Goal: Communication & Community: Participate in discussion

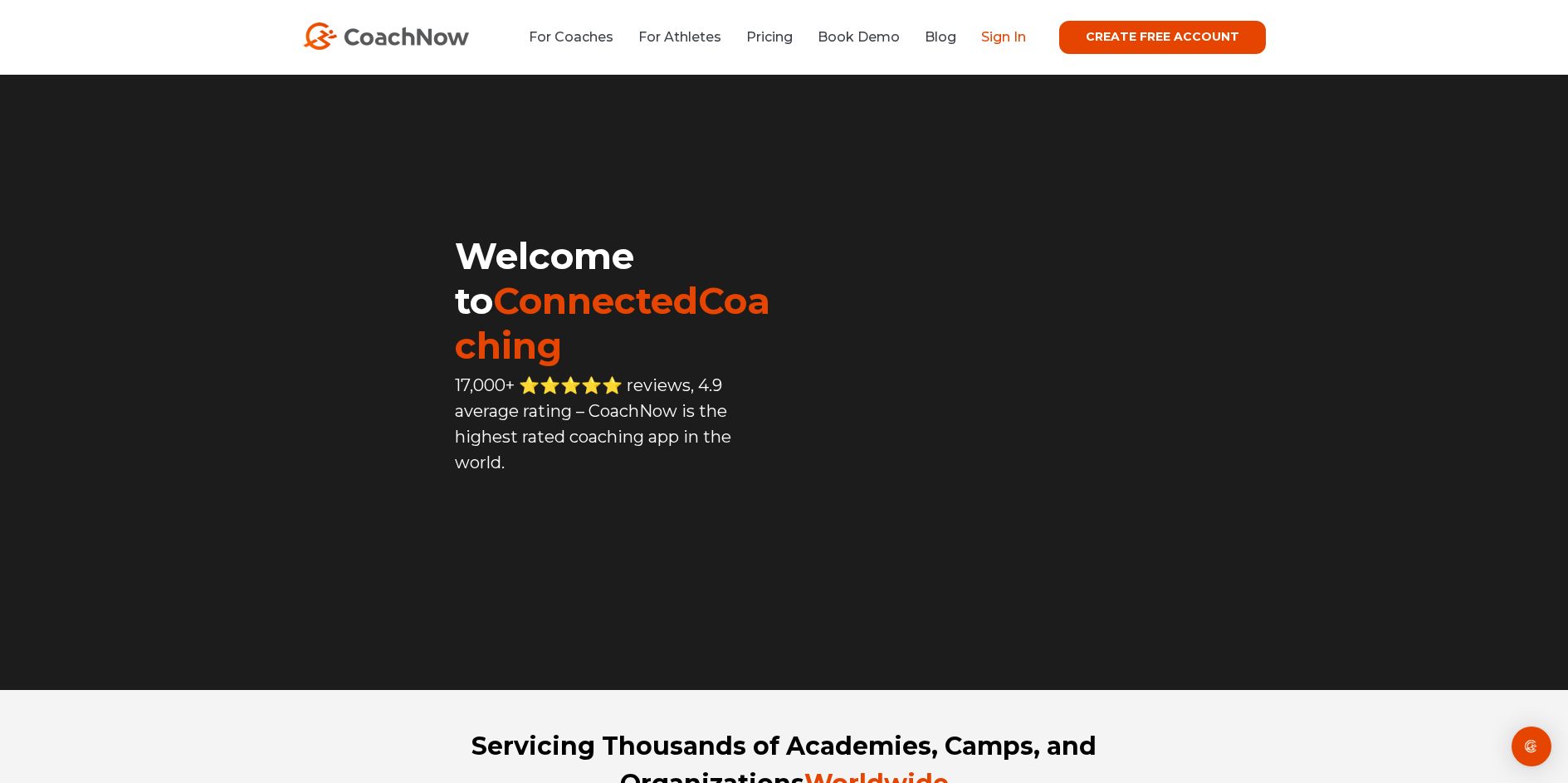
click at [1013, 39] on link "Sign In" at bounding box center [1003, 37] width 45 height 16
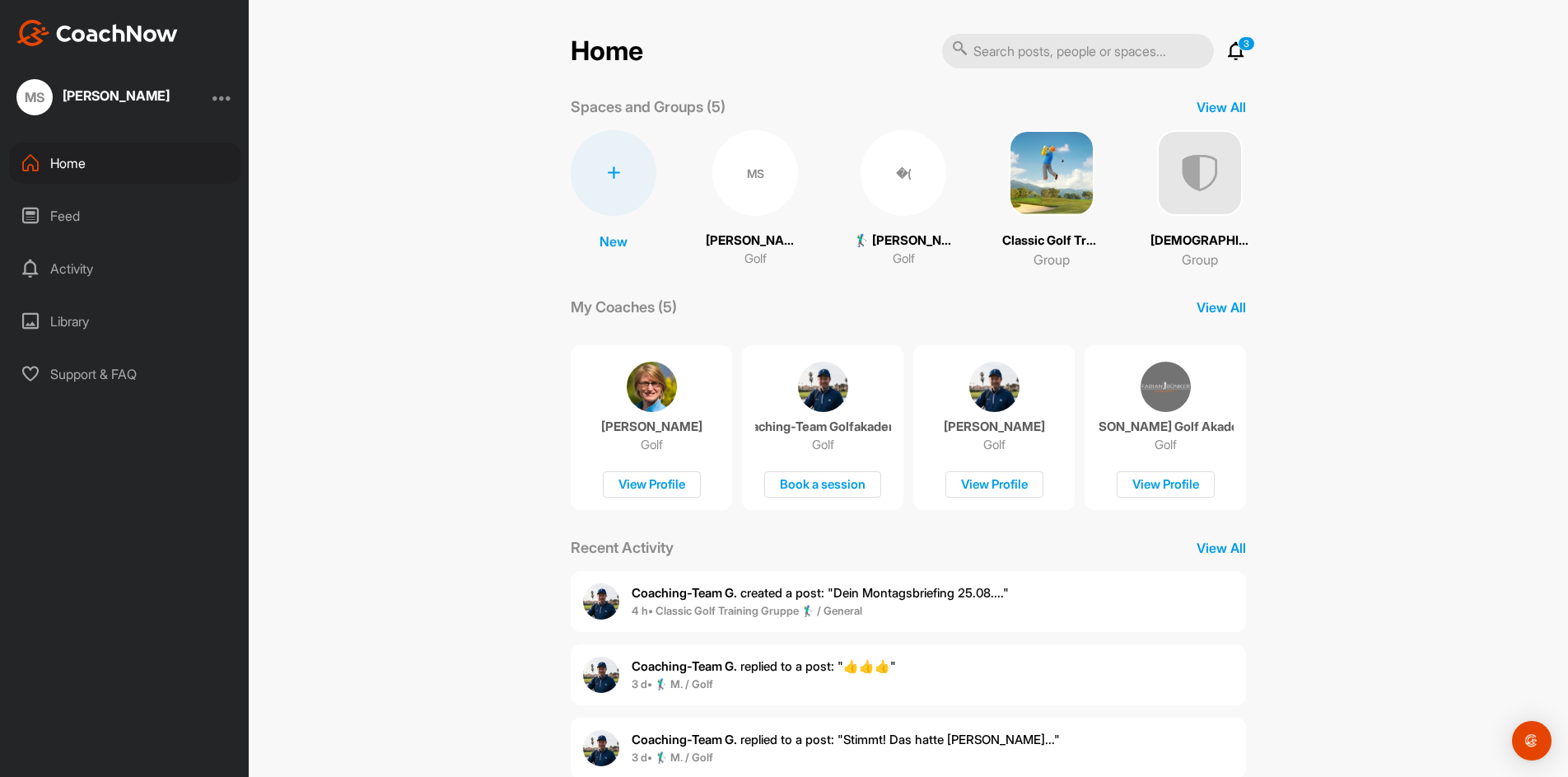
scroll to position [83, 0]
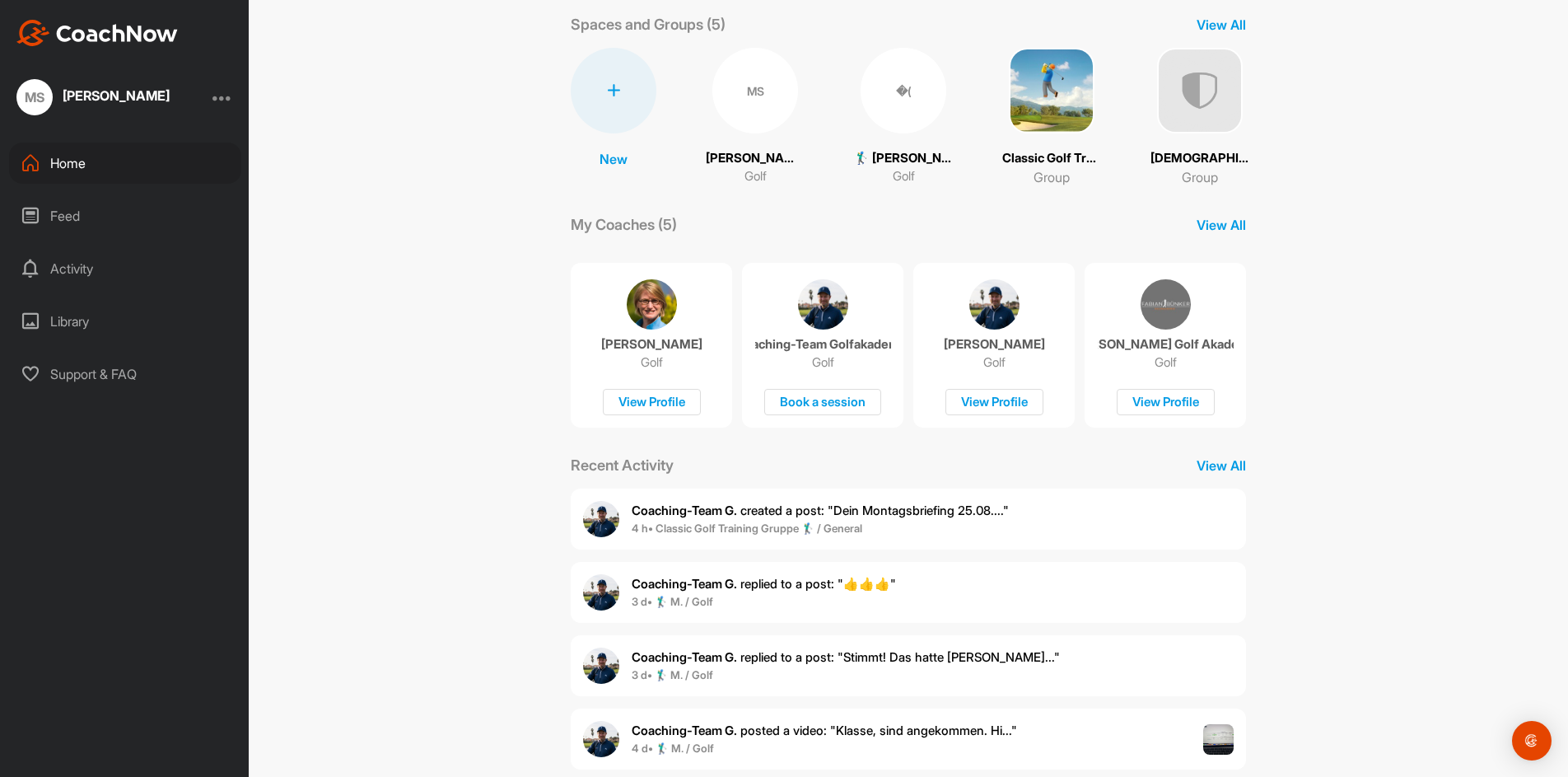
click at [744, 518] on span "Coaching-Team G. created a post : "Dein Montagsbriefing 25.08...."" at bounding box center [821, 510] width 377 height 16
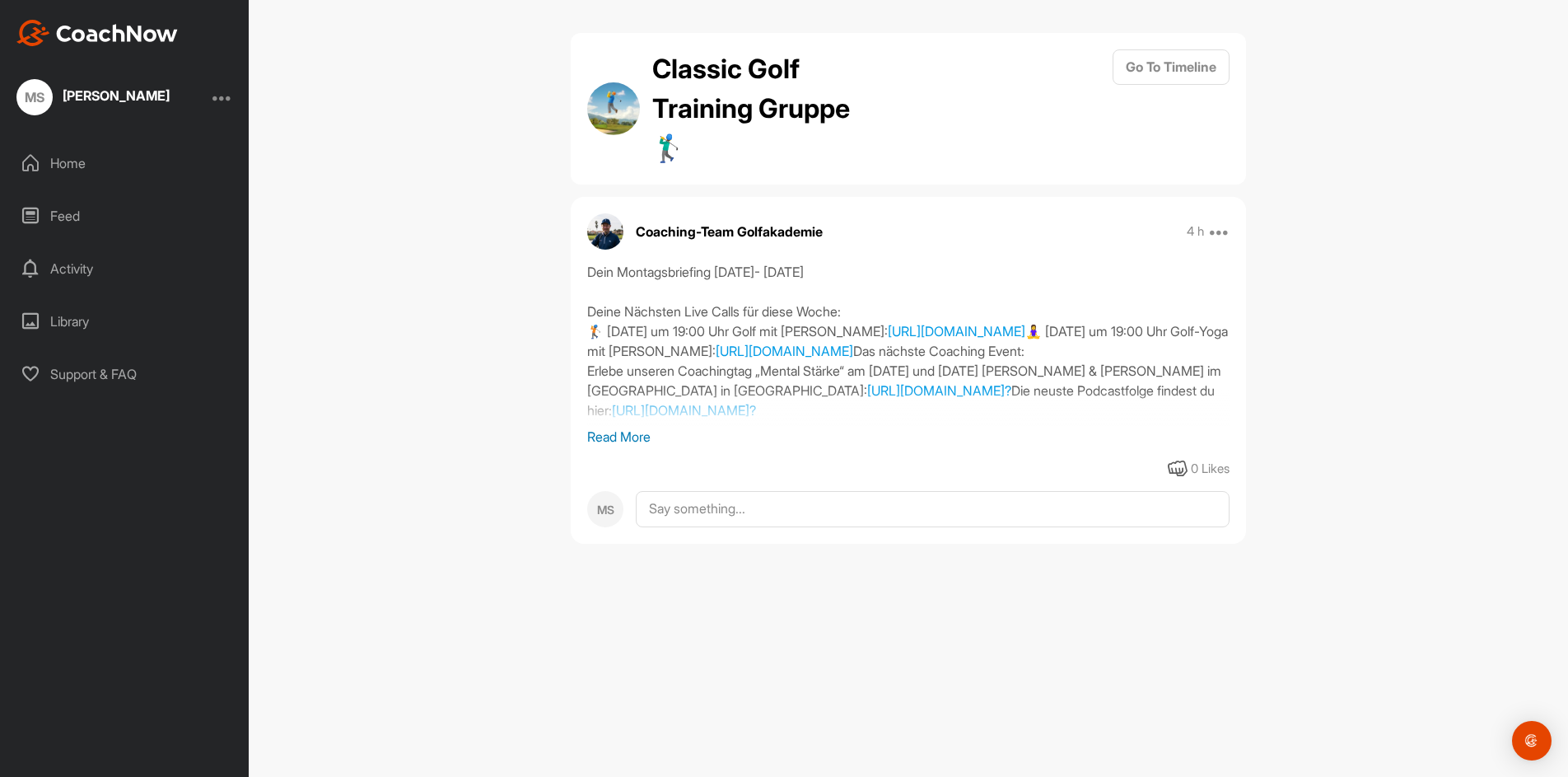
click at [624, 435] on p "Read More" at bounding box center [908, 436] width 642 height 20
click at [756, 418] on link "https://fabianbuenker.de/344-besser-golfen-ohne-einbruch/?" at bounding box center [683, 410] width 144 height 17
click at [84, 163] on div "Home" at bounding box center [125, 163] width 232 height 41
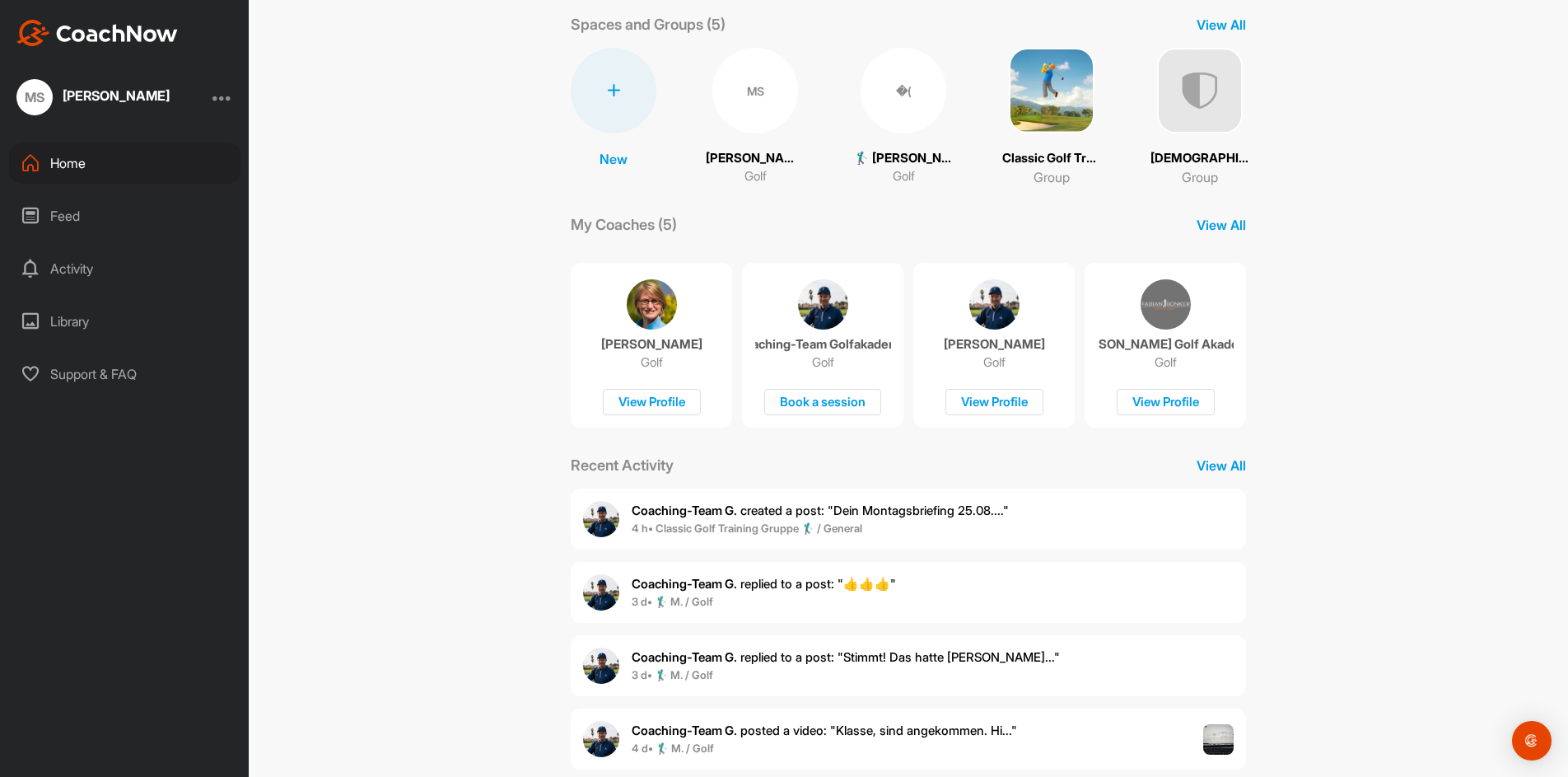
scroll to position [112, 0]
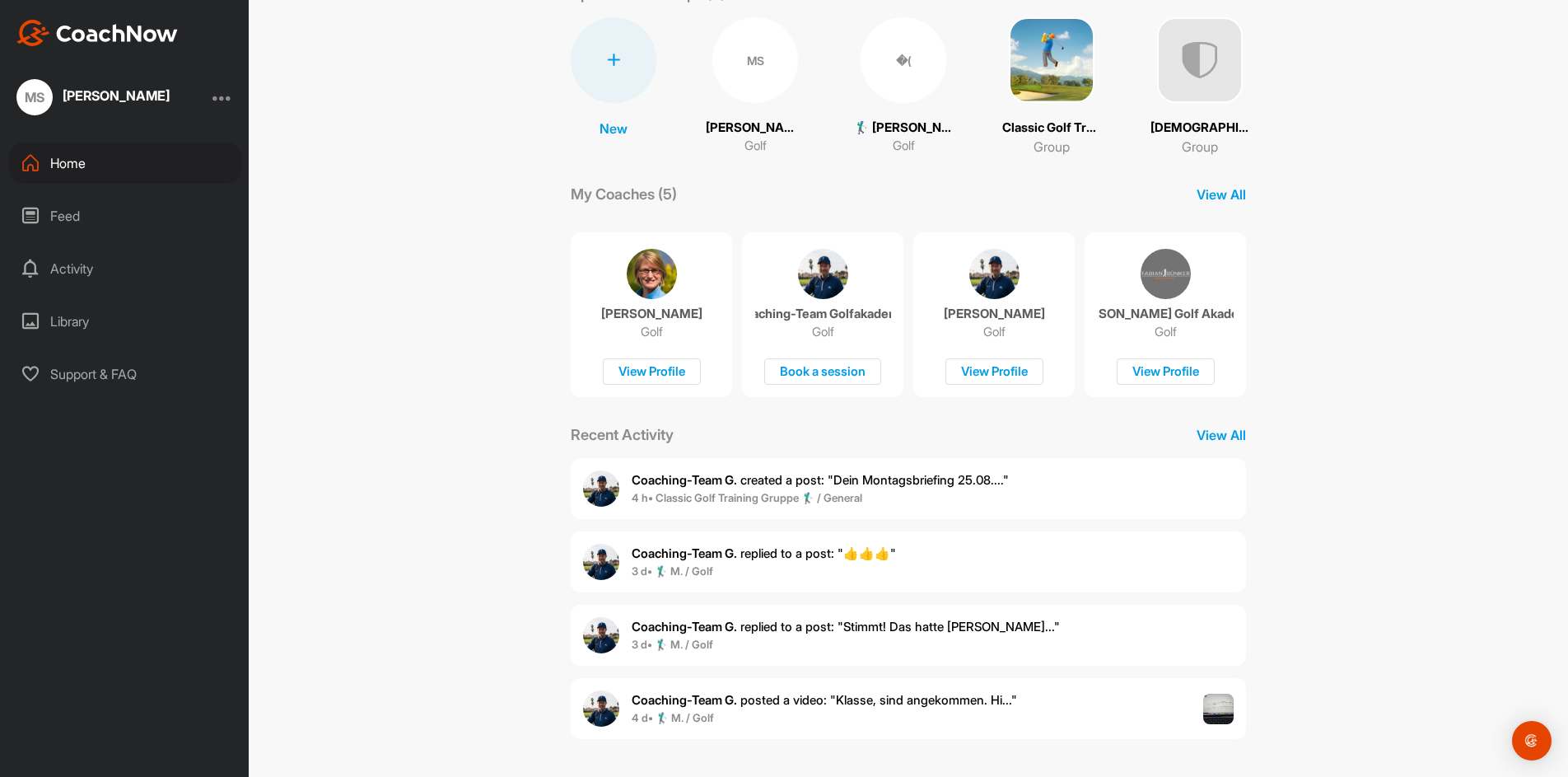
click at [741, 560] on span "Coaching-Team G. replied to a post : "👍👍👍"" at bounding box center [764, 553] width 264 height 16
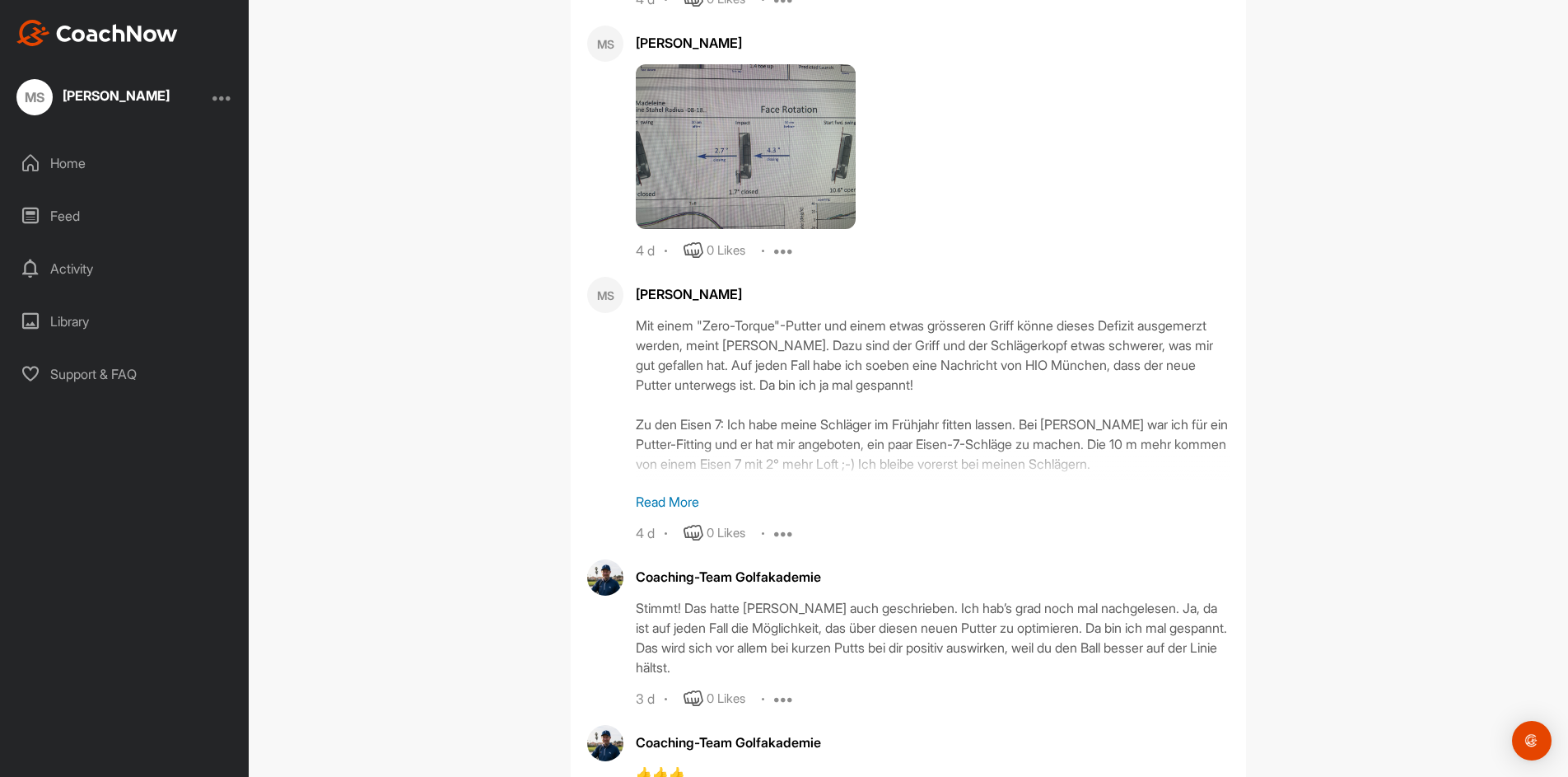
scroll to position [1486, 0]
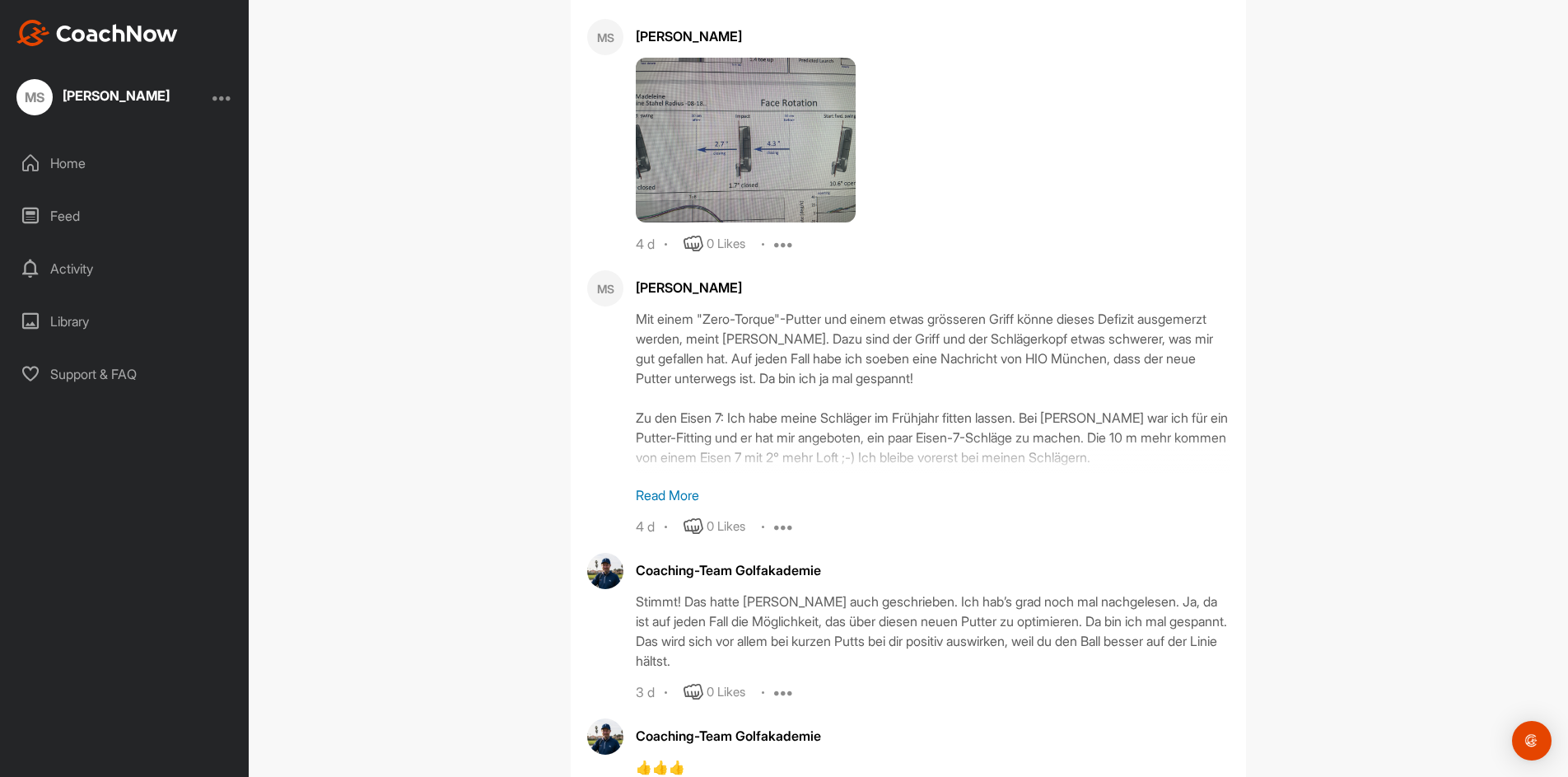
click at [671, 495] on p "Read More" at bounding box center [932, 494] width 594 height 20
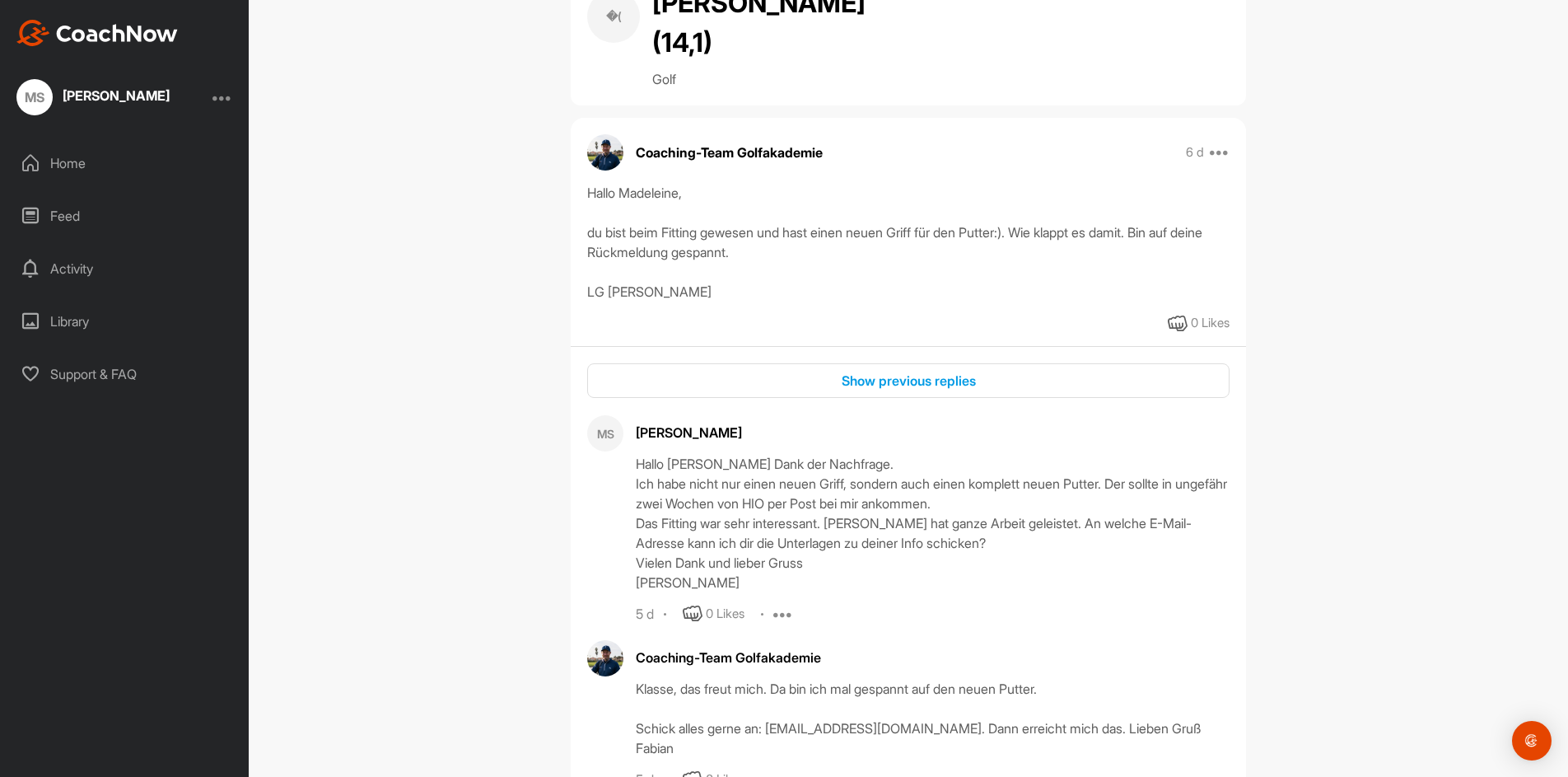
scroll to position [100, 0]
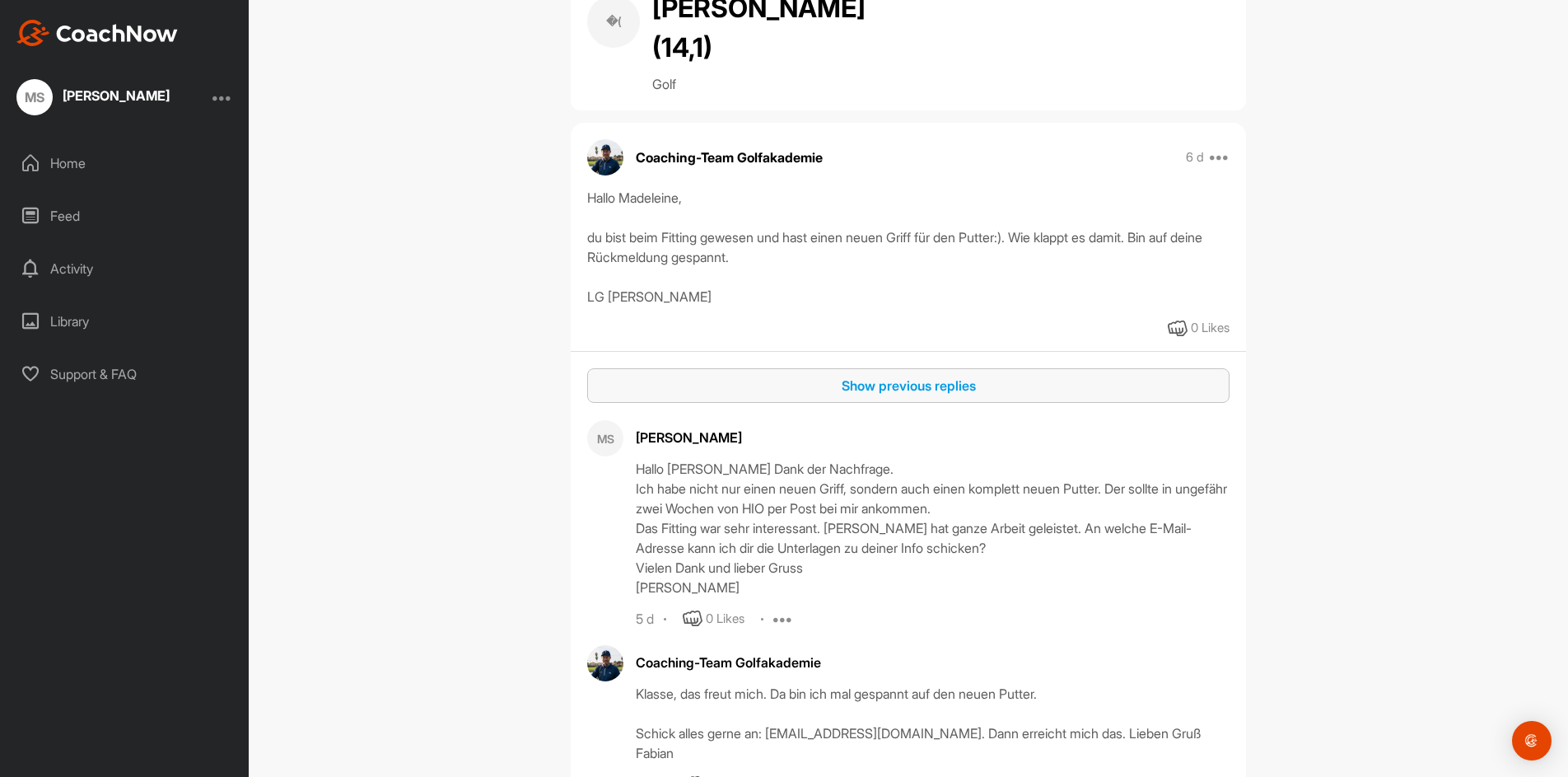
click at [886, 375] on div "Show previous replies" at bounding box center [908, 385] width 616 height 20
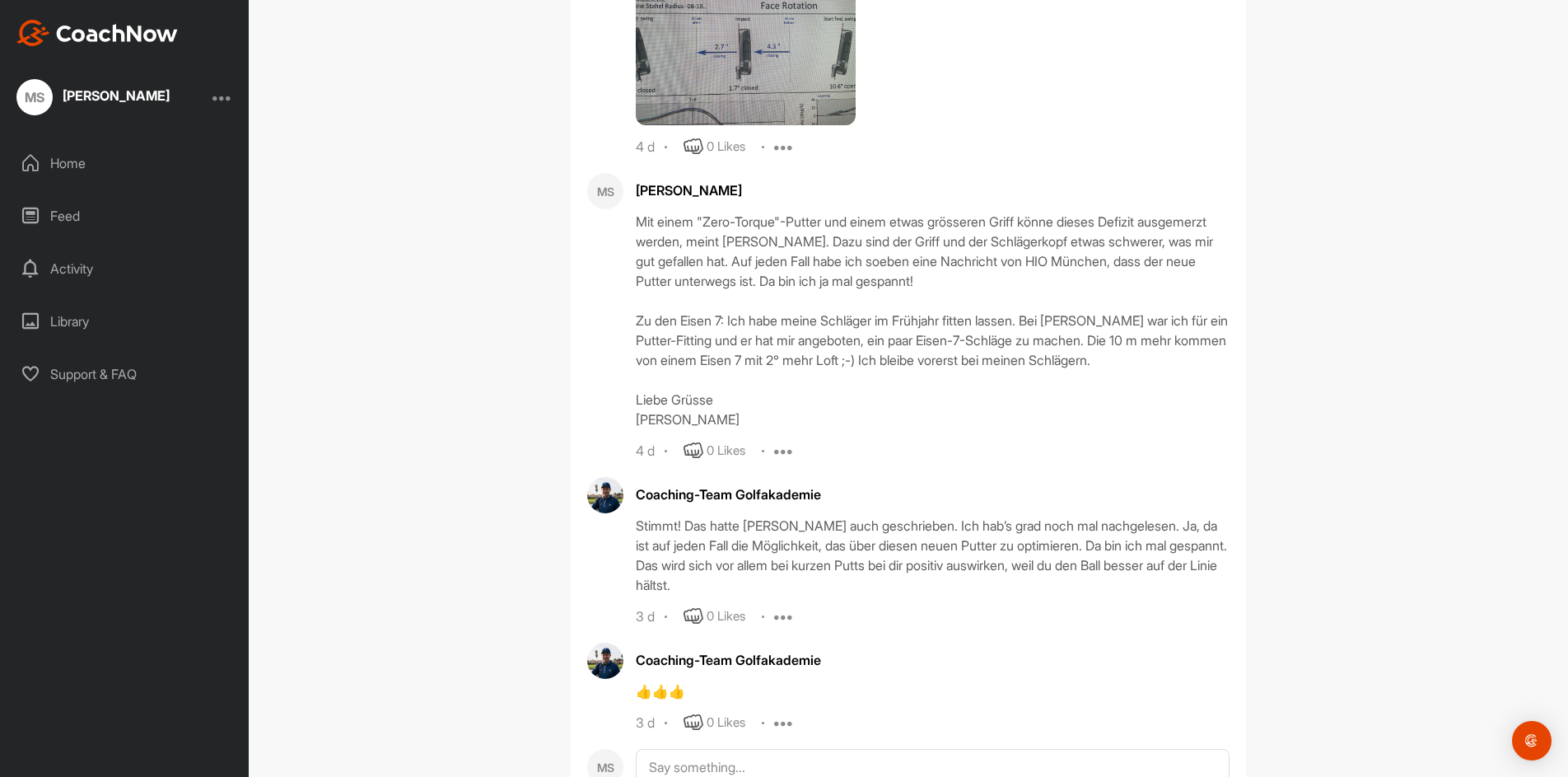
scroll to position [1666, 0]
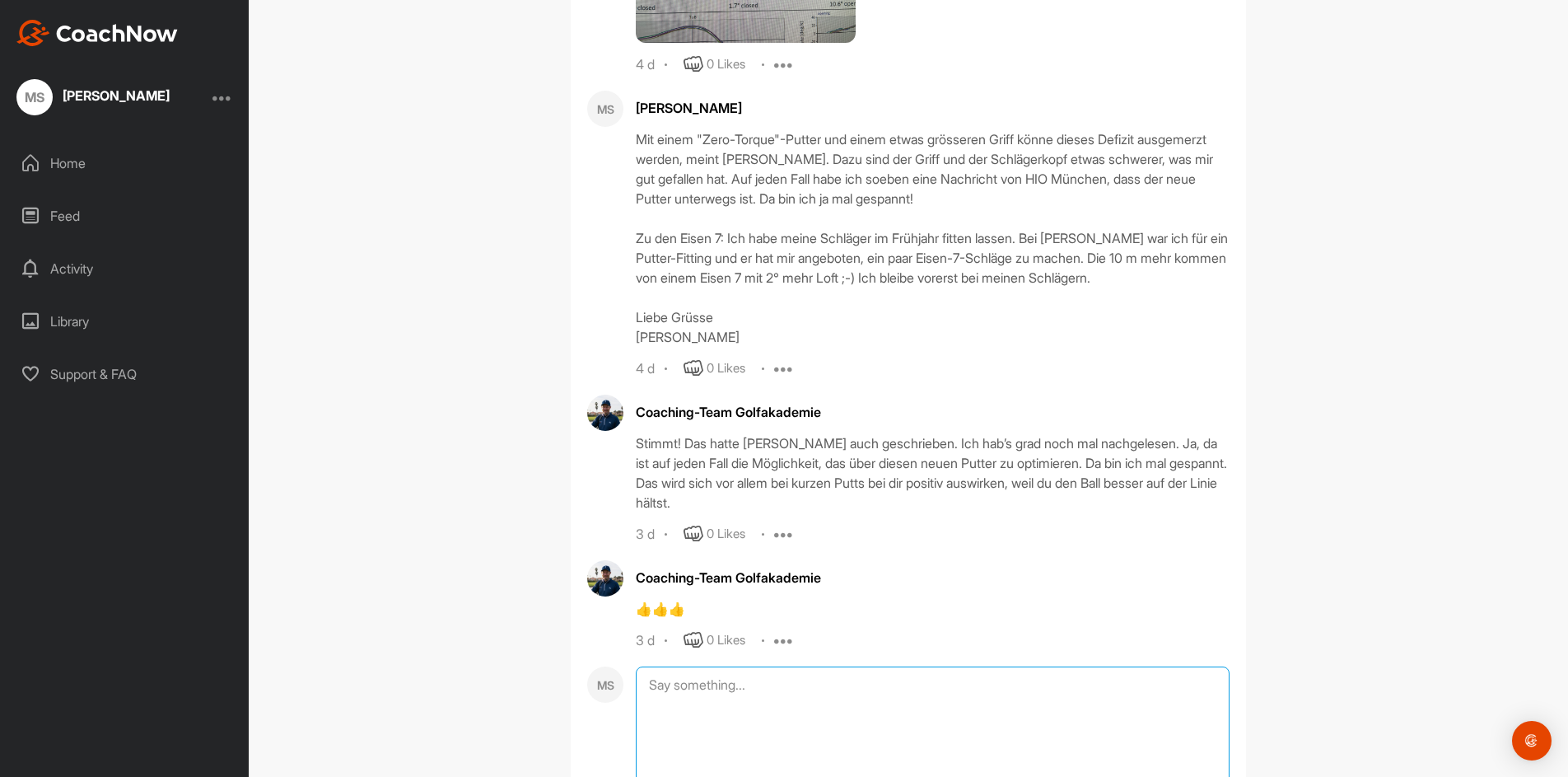
click at [677, 703] on textarea at bounding box center [932, 748] width 594 height 165
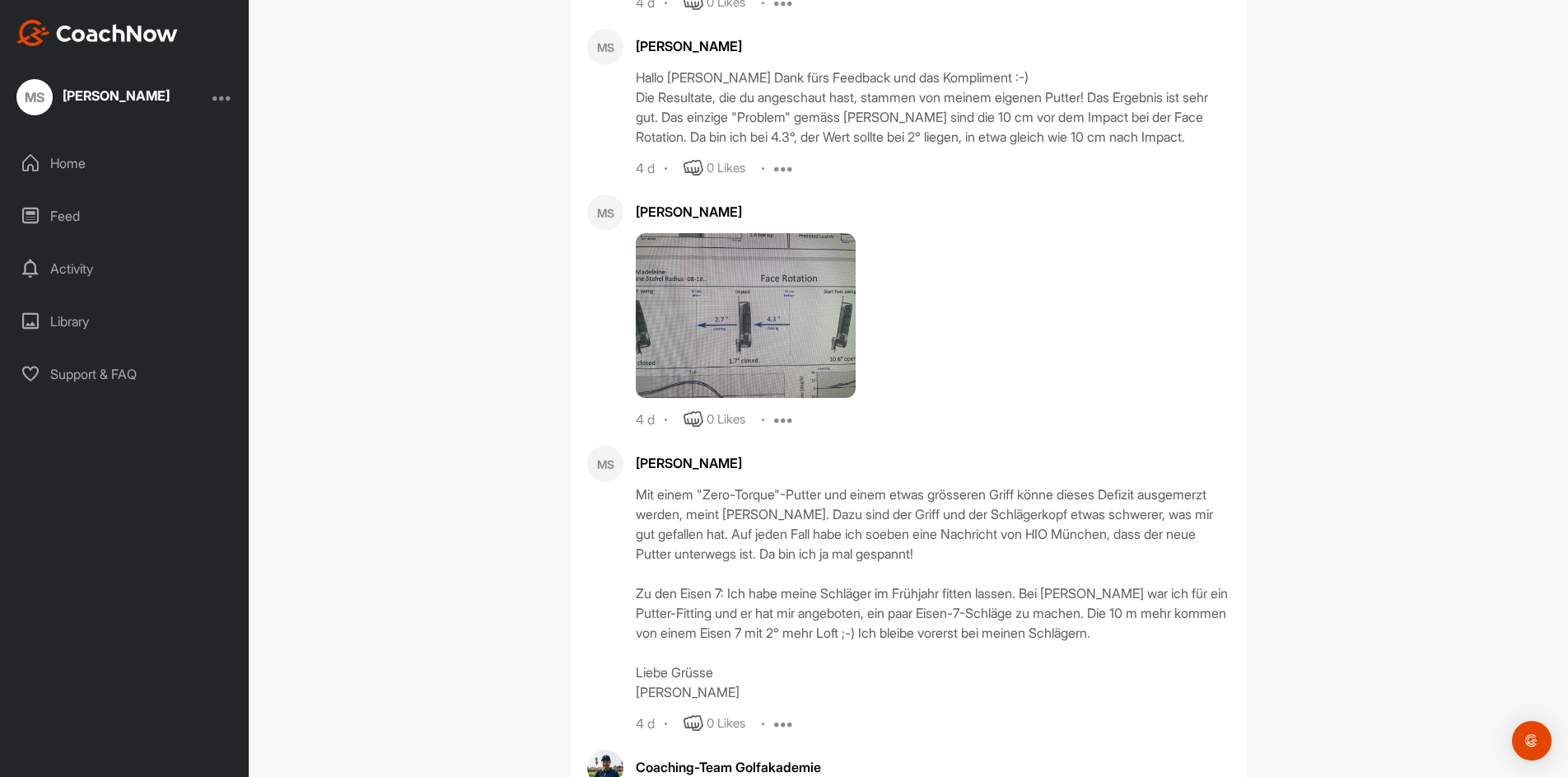
scroll to position [1101, 0]
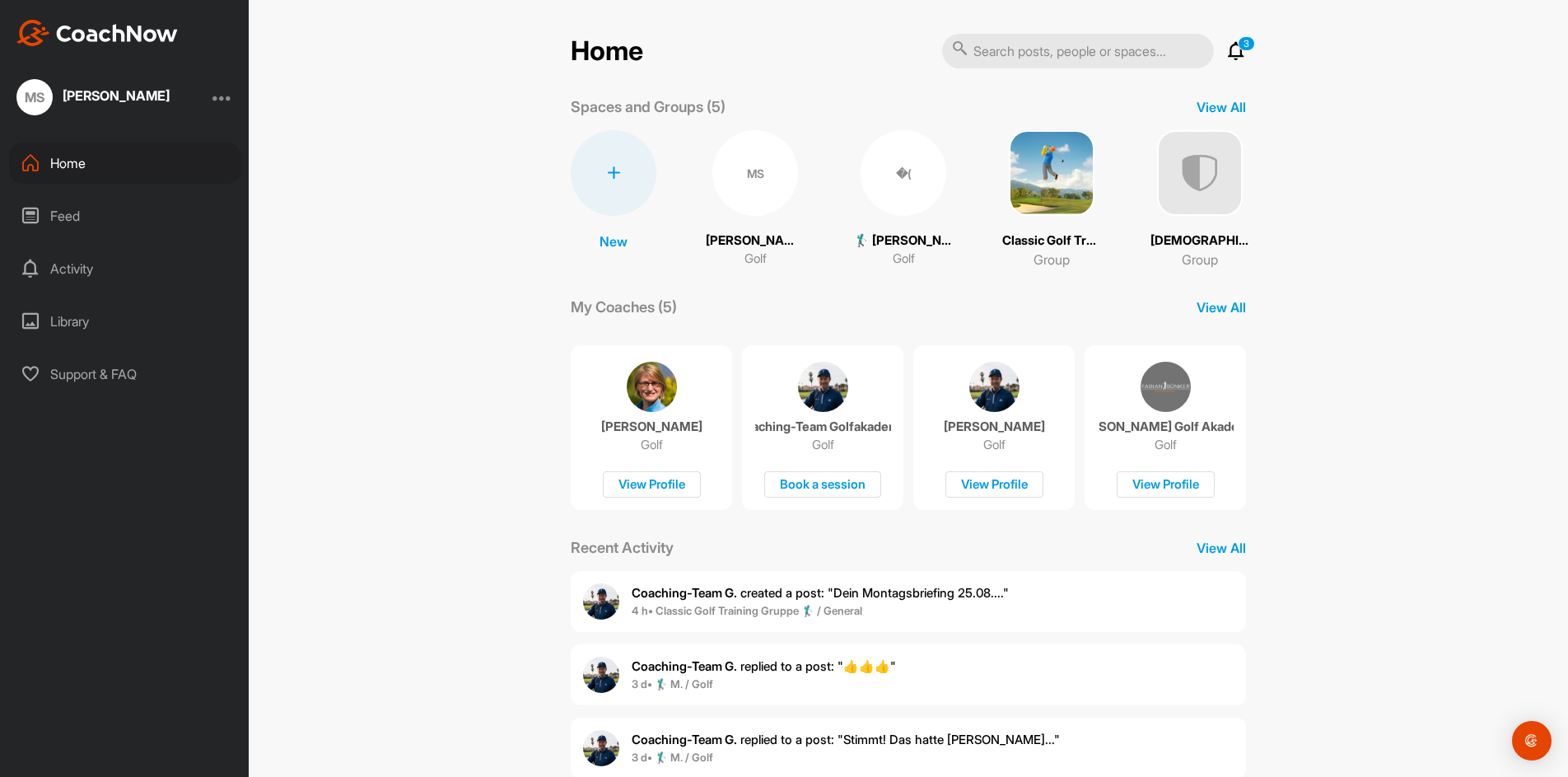
click at [899, 172] on div "�(" at bounding box center [903, 173] width 86 height 86
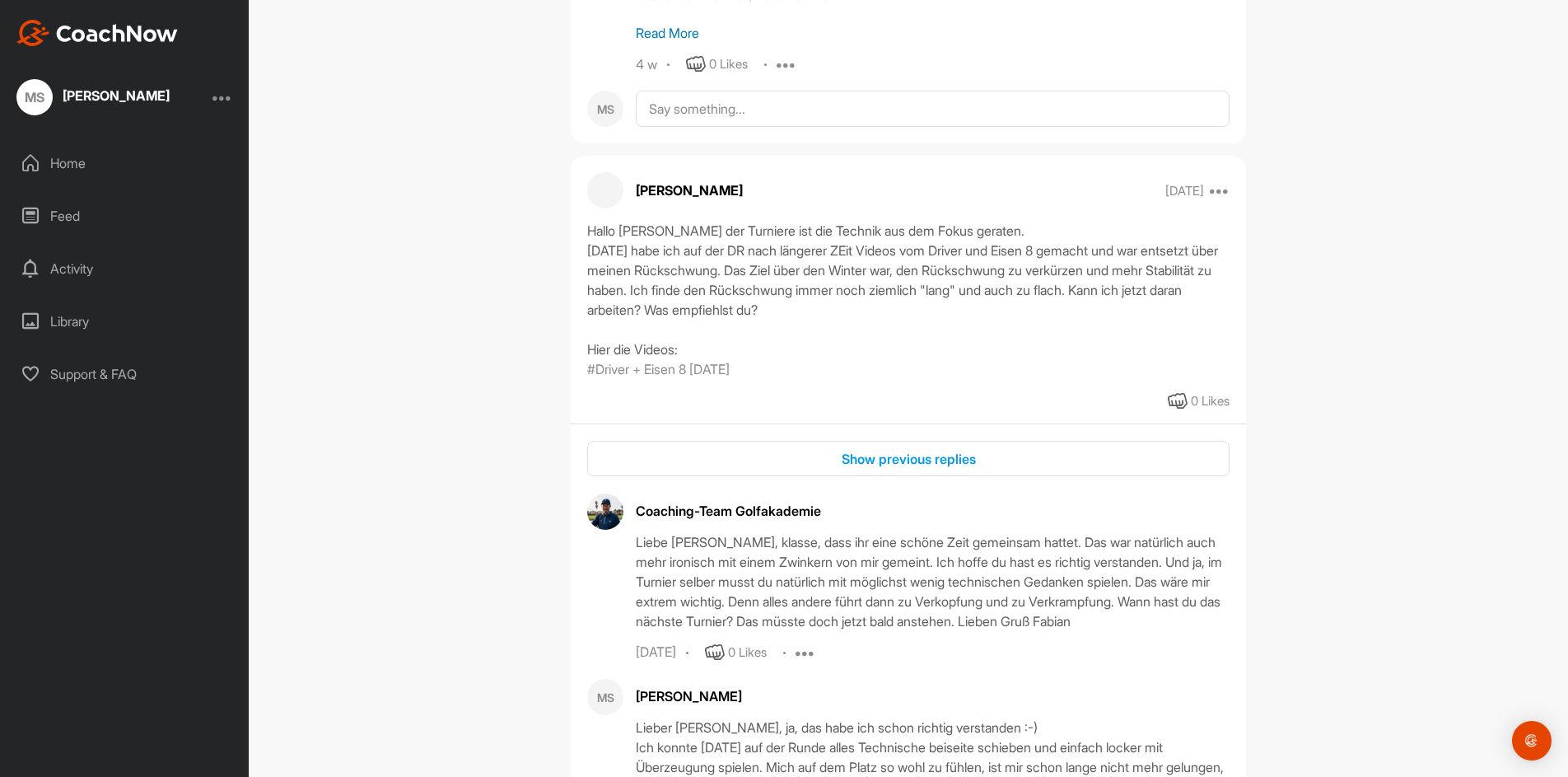
scroll to position [3459, 0]
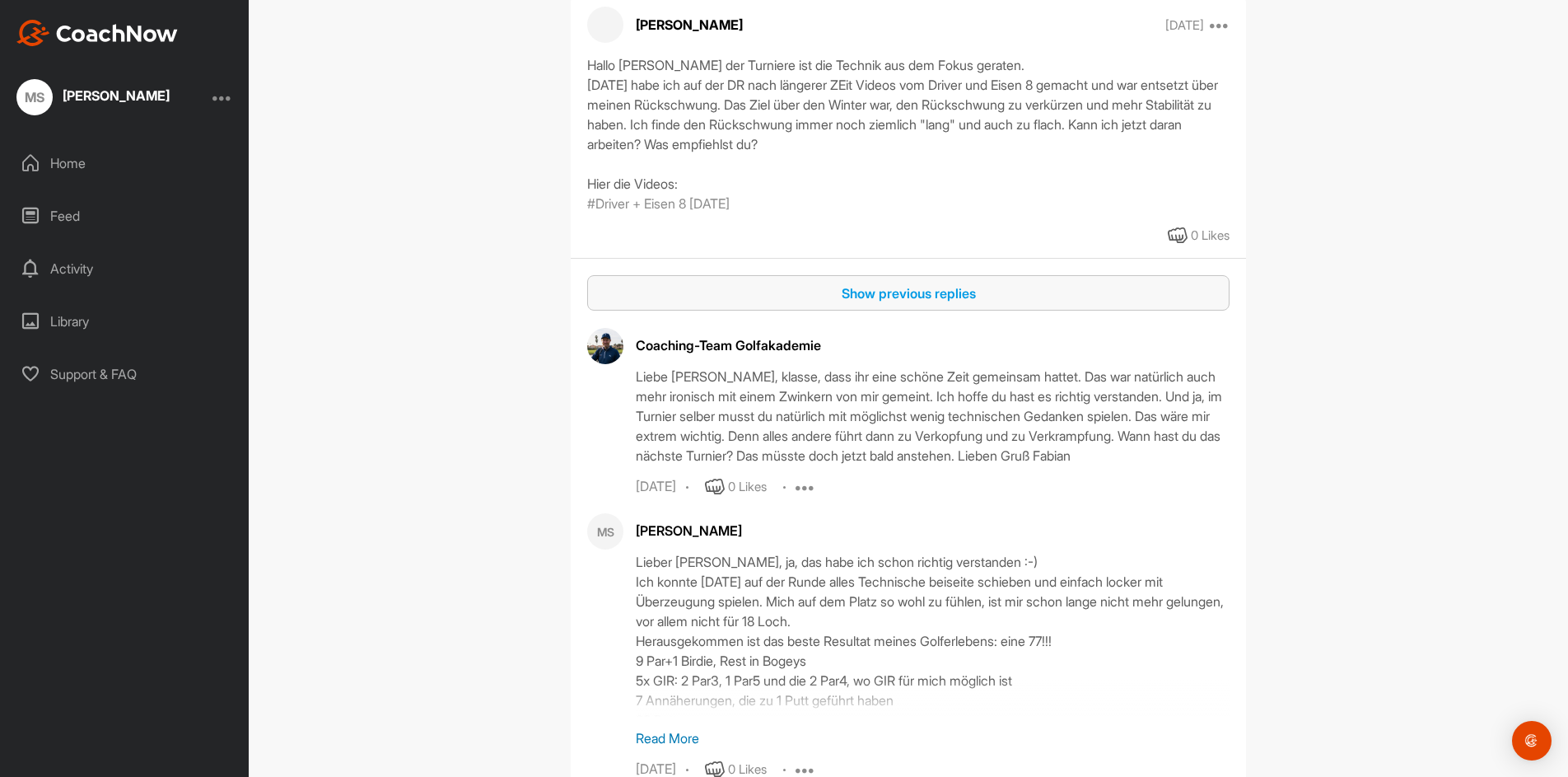
click at [896, 300] on div "Show previous replies" at bounding box center [908, 293] width 616 height 20
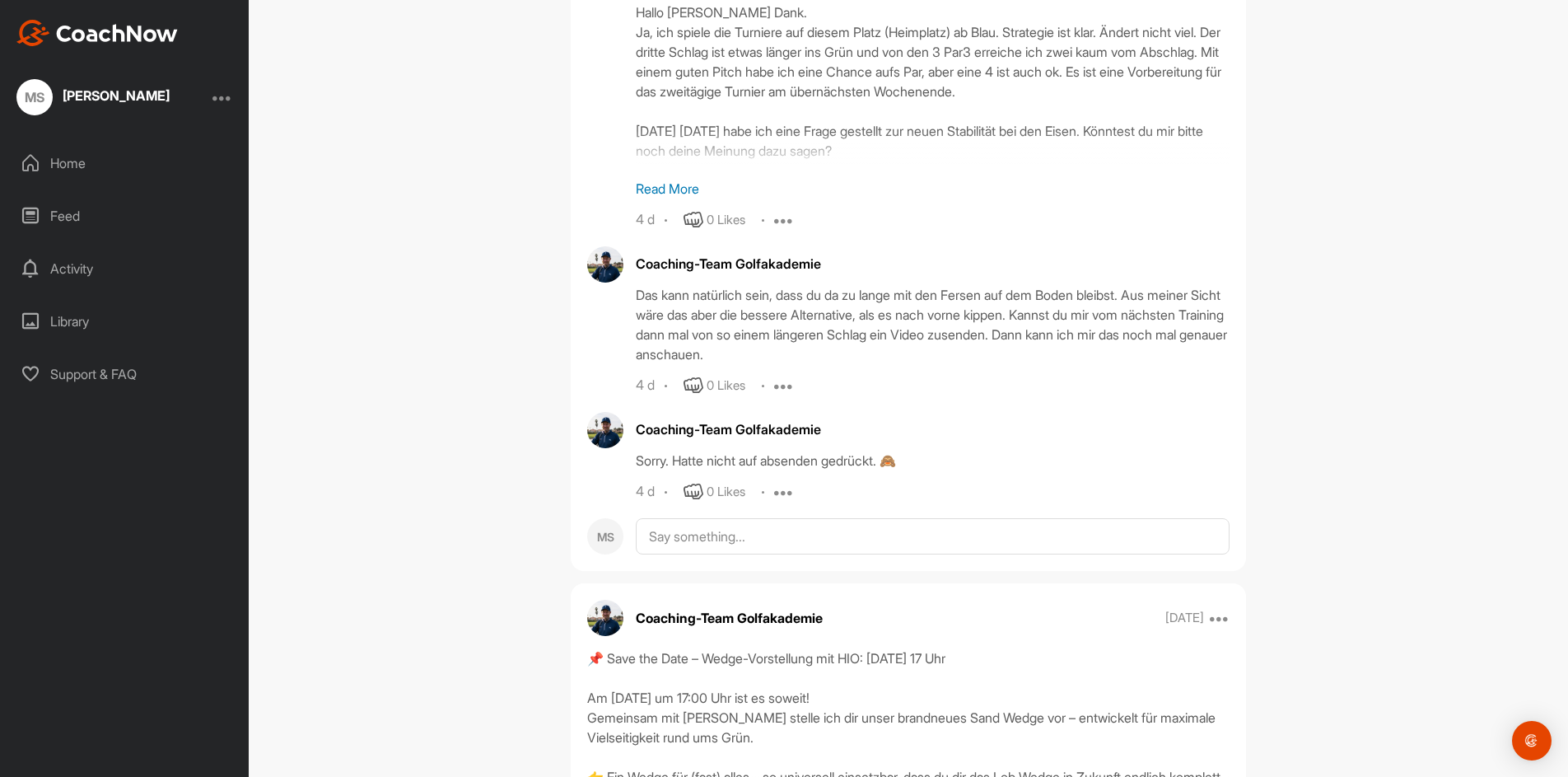
scroll to position [7165, 0]
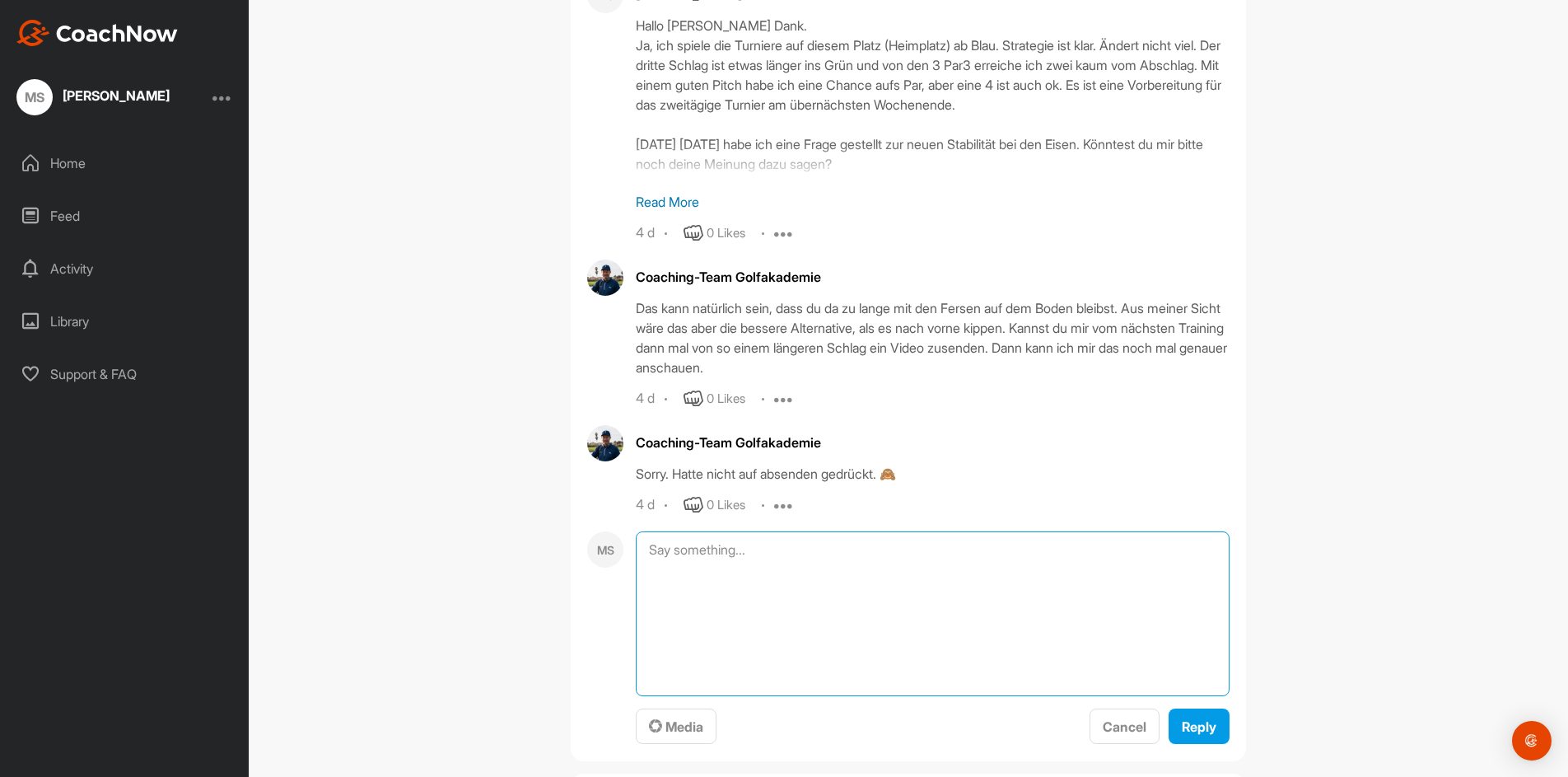
click at [701, 551] on textarea at bounding box center [932, 613] width 594 height 165
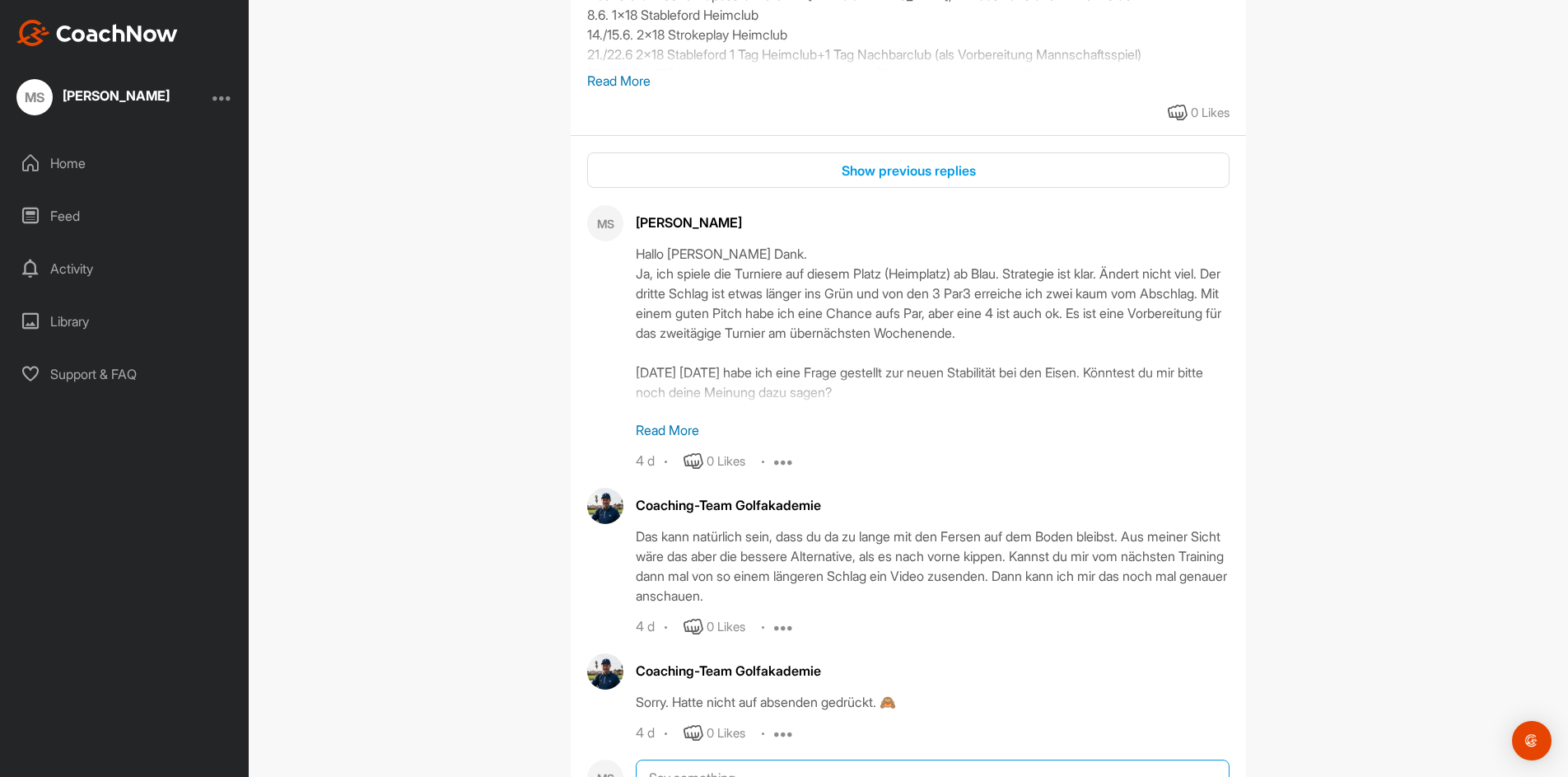
scroll to position [6918, 0]
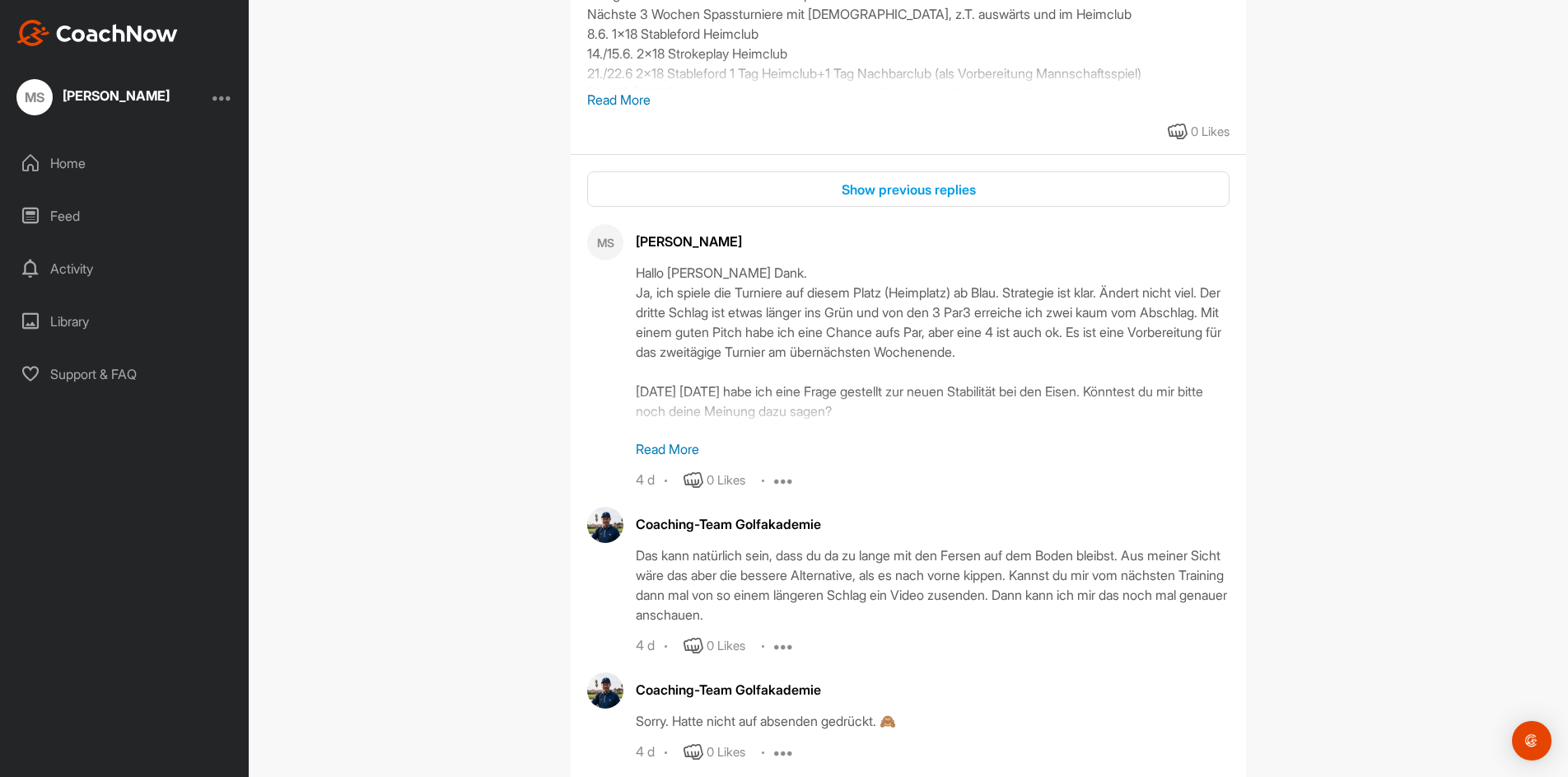
click at [669, 455] on p "Read More" at bounding box center [932, 448] width 594 height 20
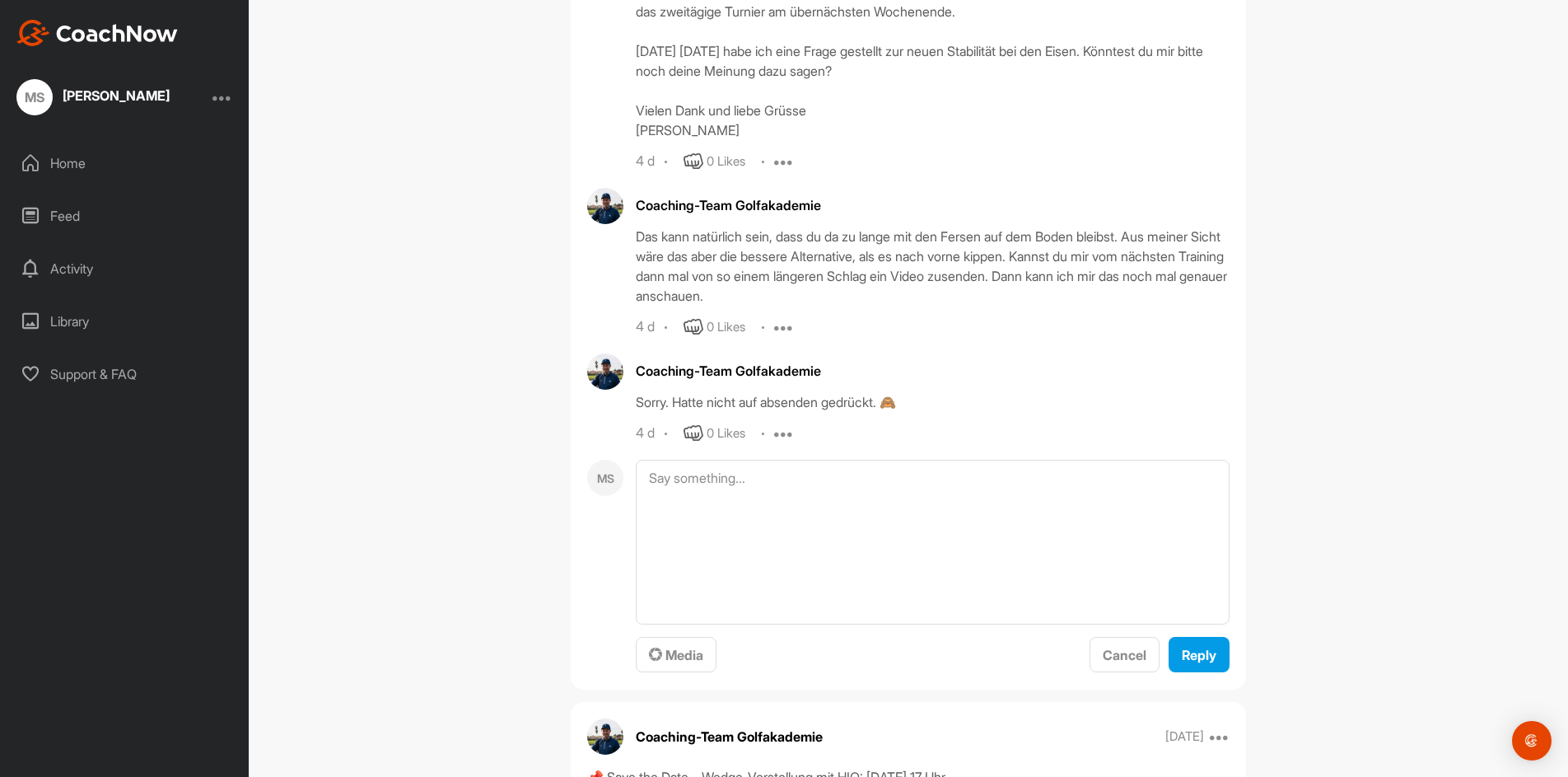
scroll to position [7248, 0]
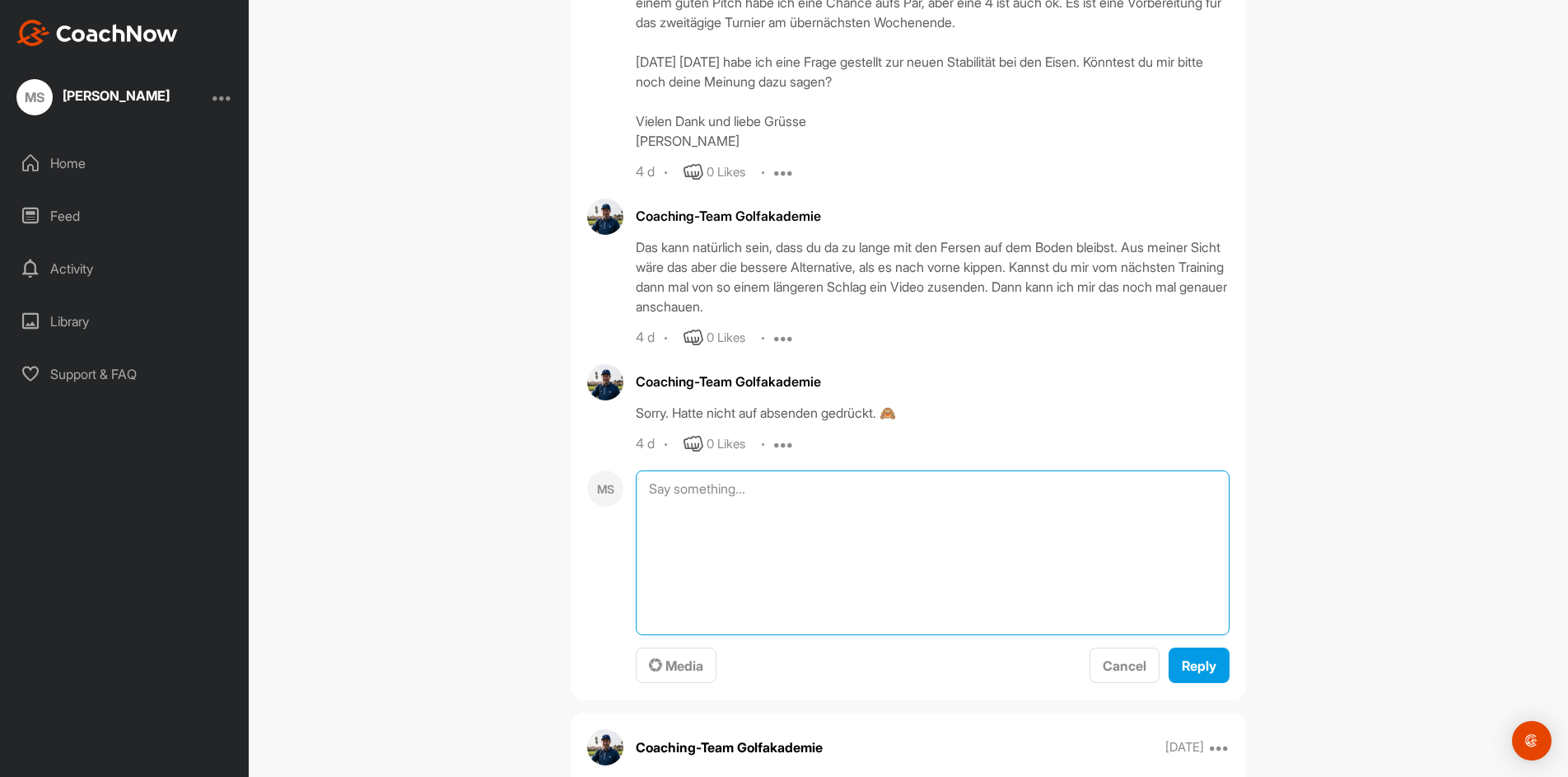
click at [654, 561] on textarea at bounding box center [932, 552] width 594 height 165
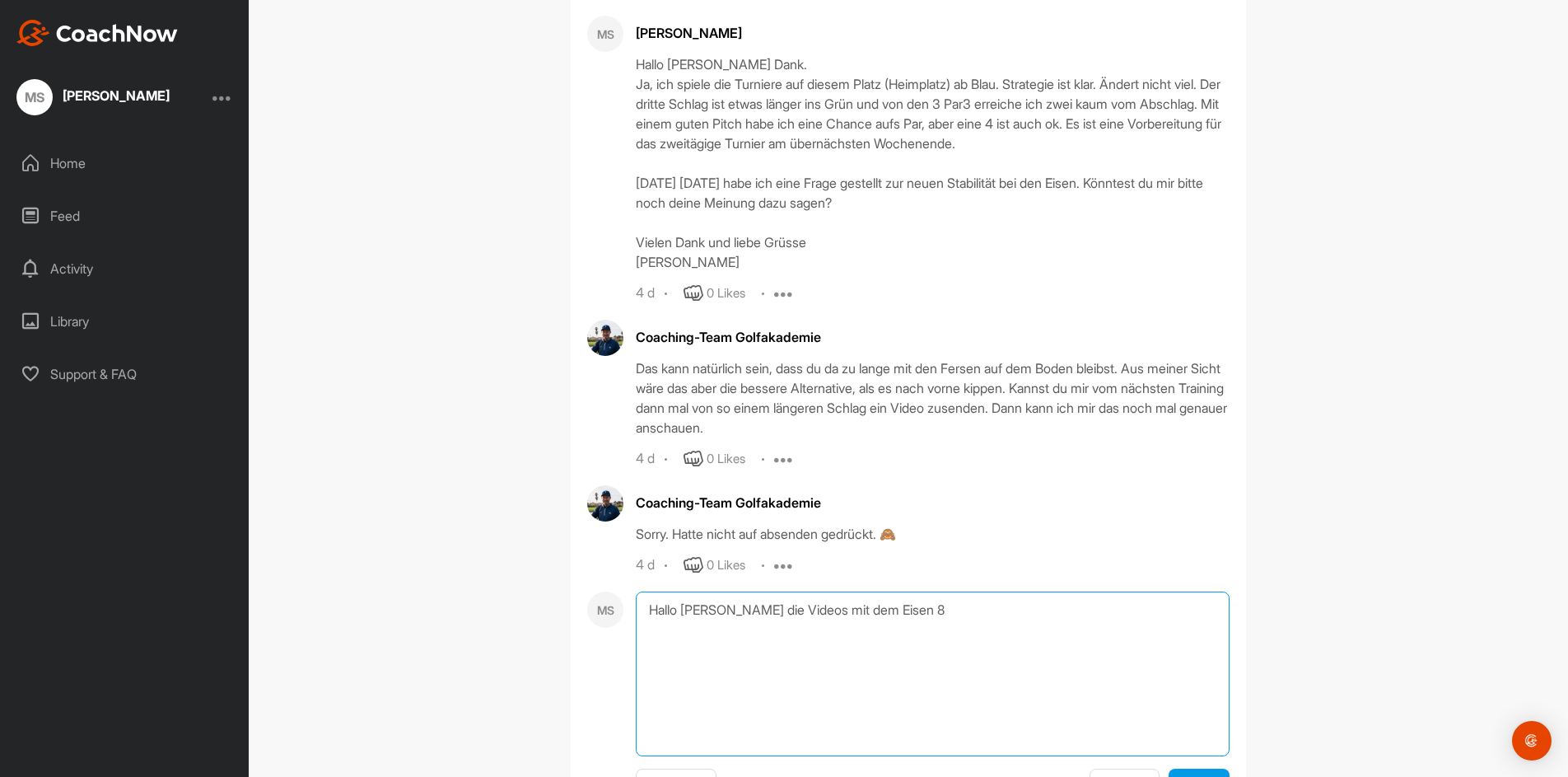
scroll to position [7000, 0]
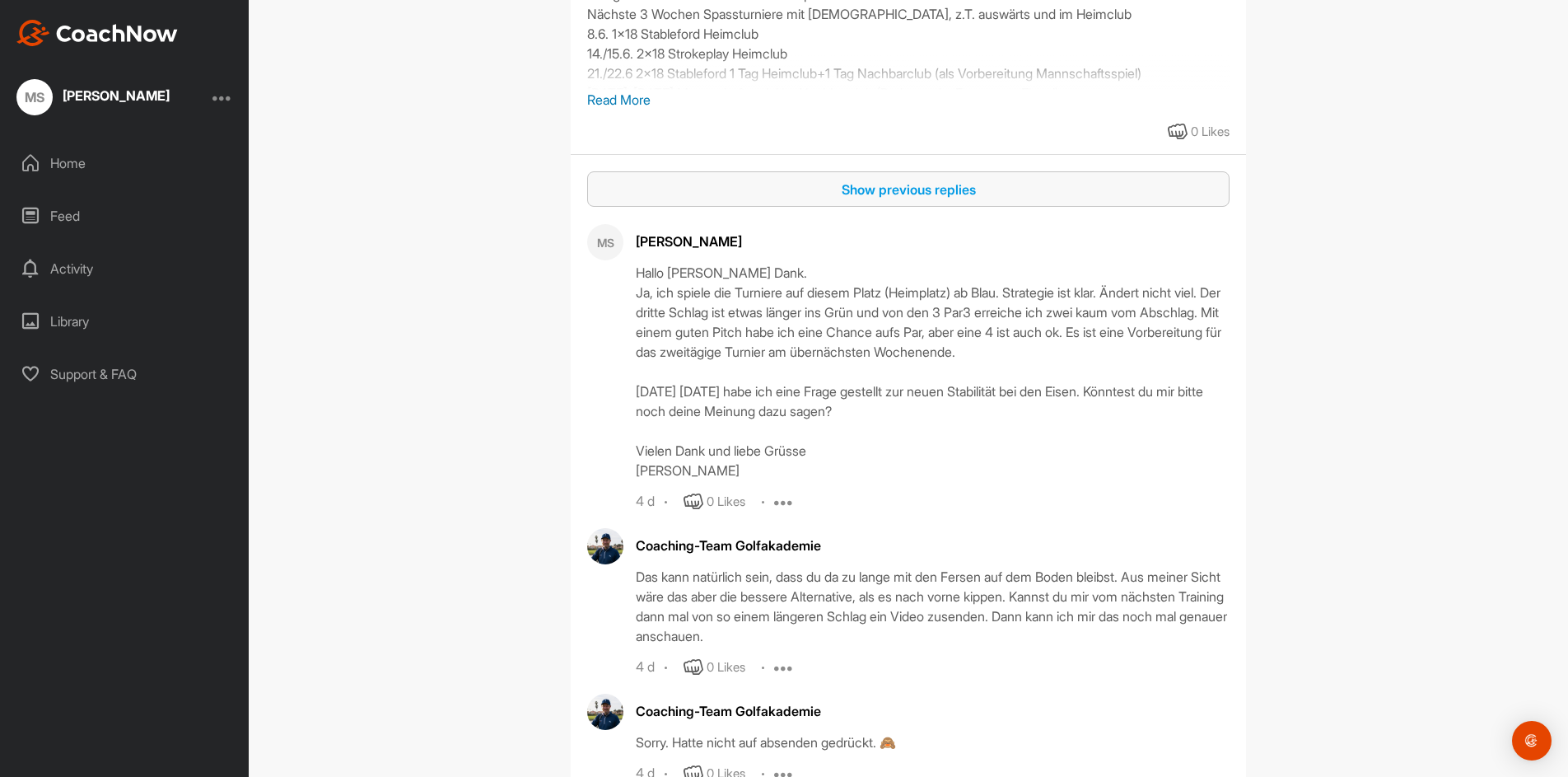
click at [919, 191] on div "Show previous replies" at bounding box center [908, 189] width 616 height 20
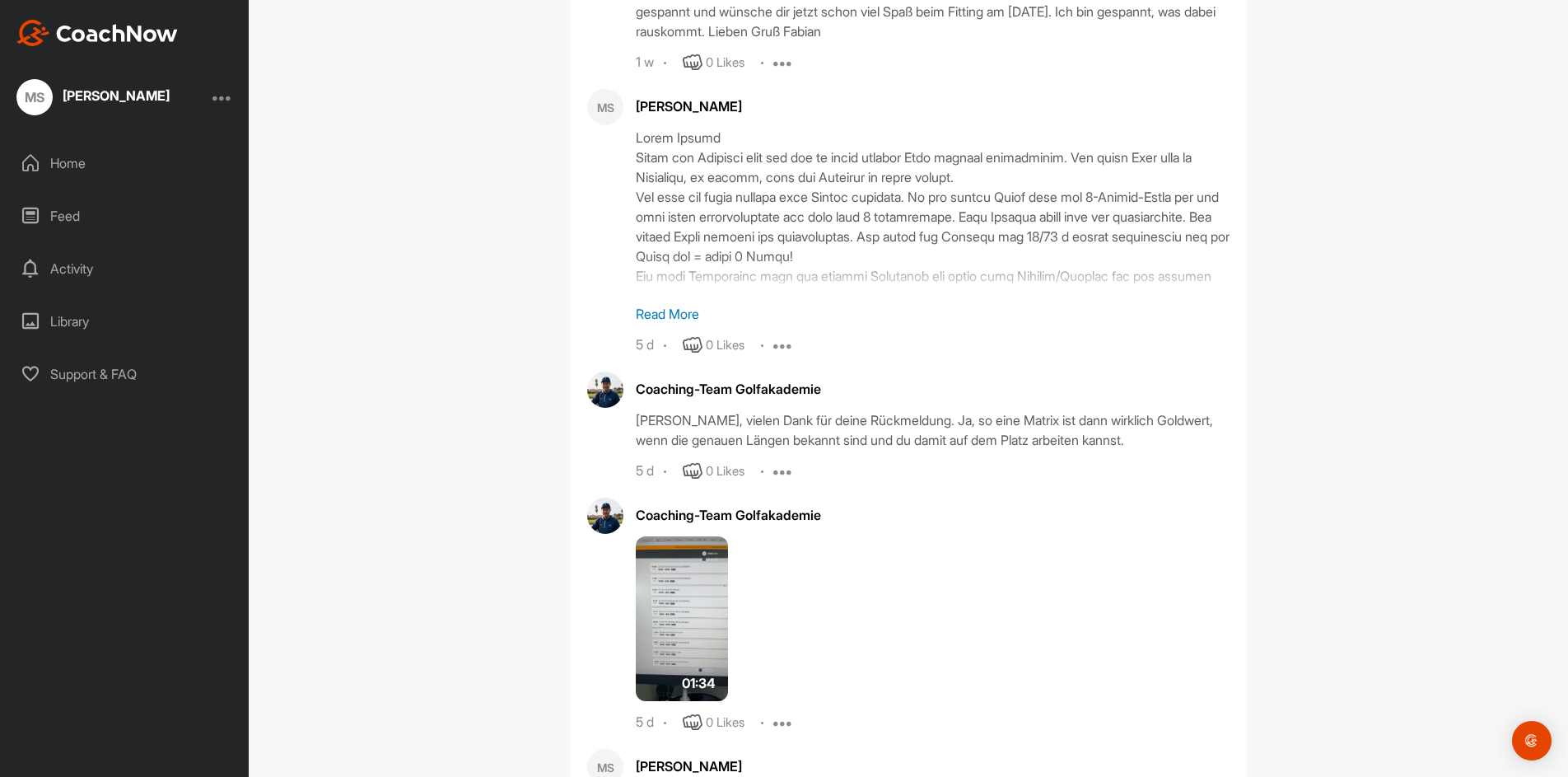
scroll to position [8071, 0]
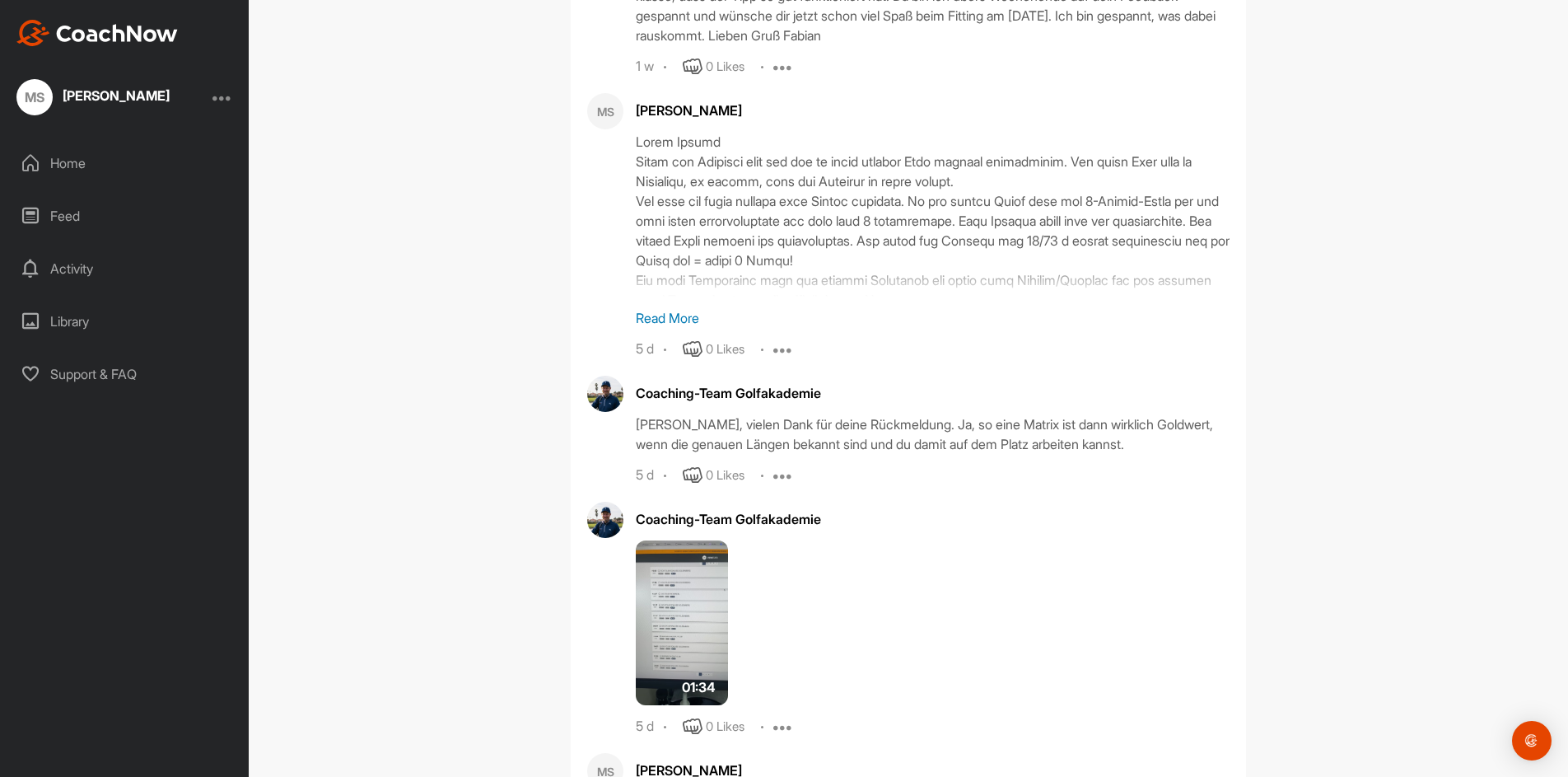
click at [679, 327] on p "Read More" at bounding box center [932, 317] width 594 height 20
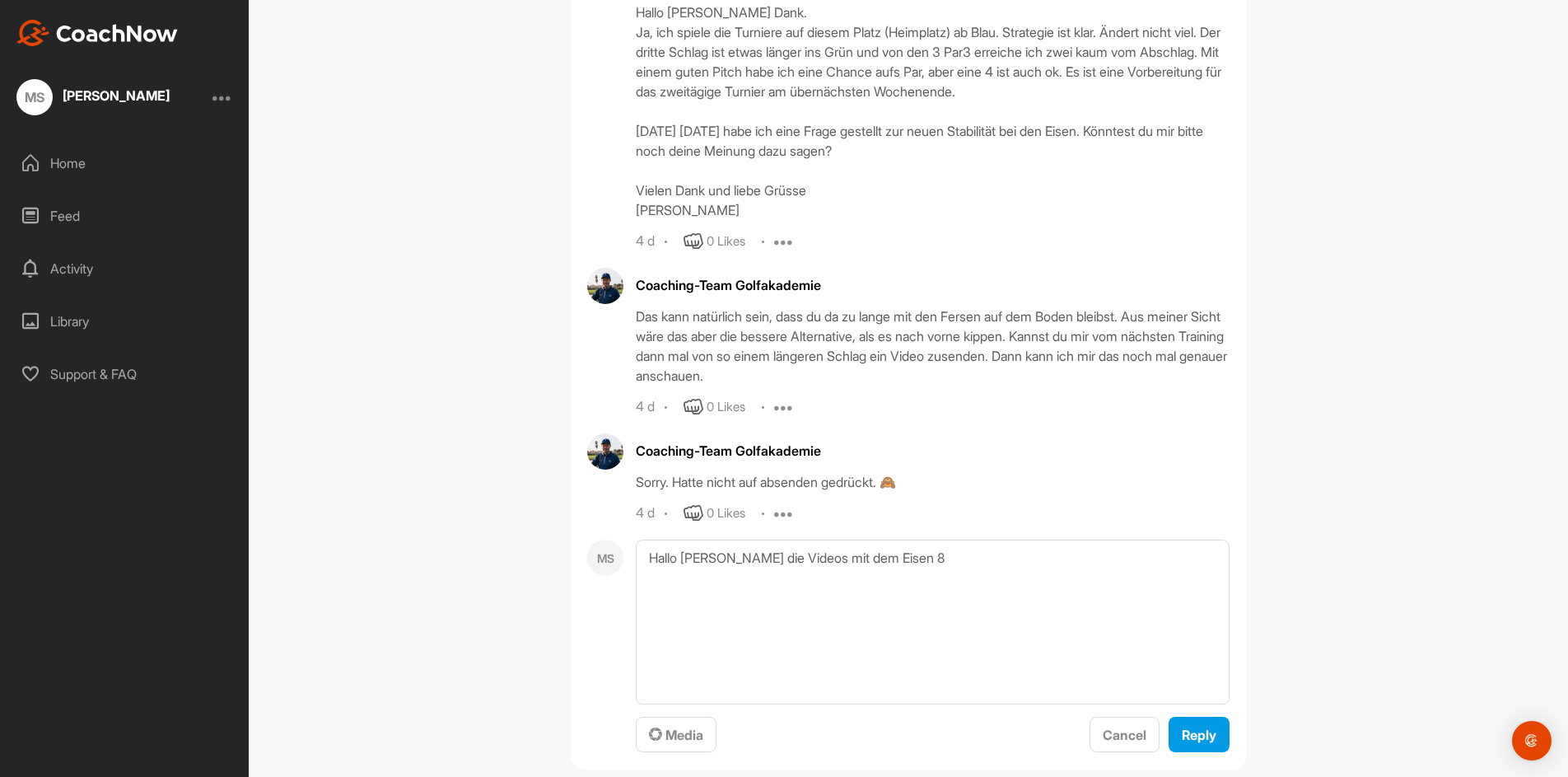
scroll to position [9306, 0]
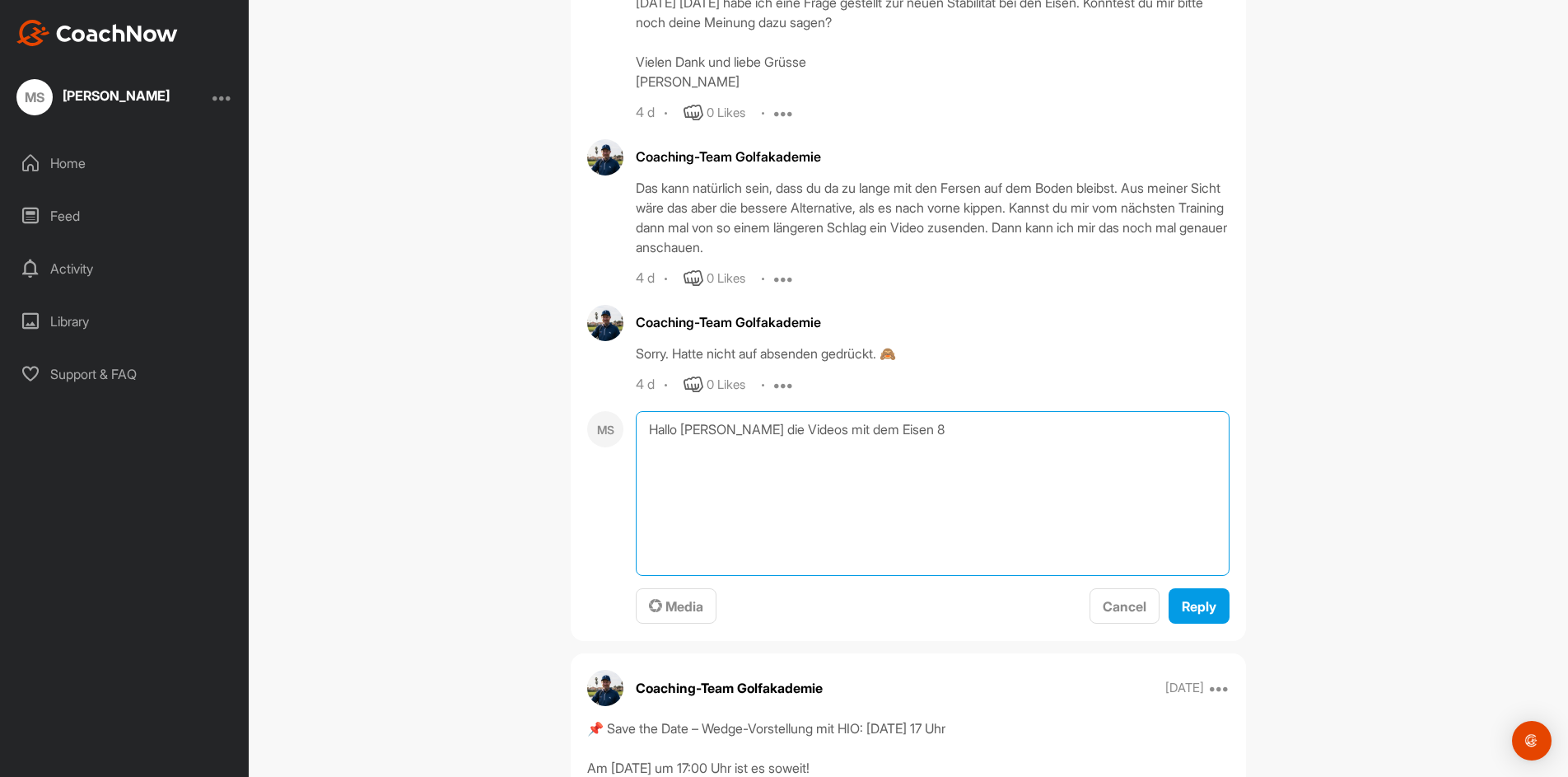
click at [844, 521] on textarea "Hallo Fabian Hier die Videos mit dem Eisen 8" at bounding box center [932, 493] width 594 height 165
type textarea "Hallo Fabian Hier die Videos mit dem Eisen 8, wie verlangt, wegen zu lange mit …"
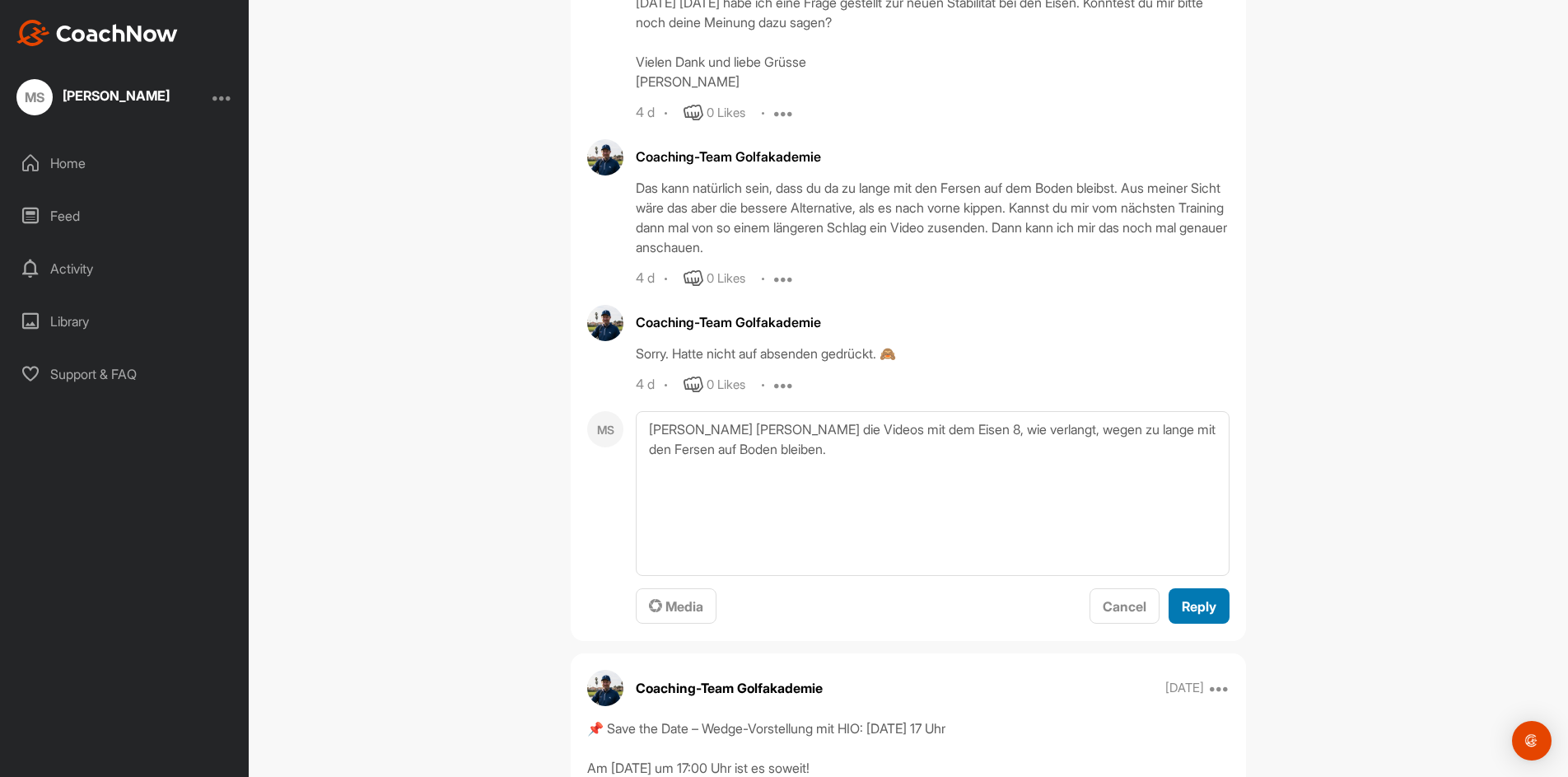
click at [1190, 614] on span "Reply" at bounding box center [1199, 606] width 34 height 17
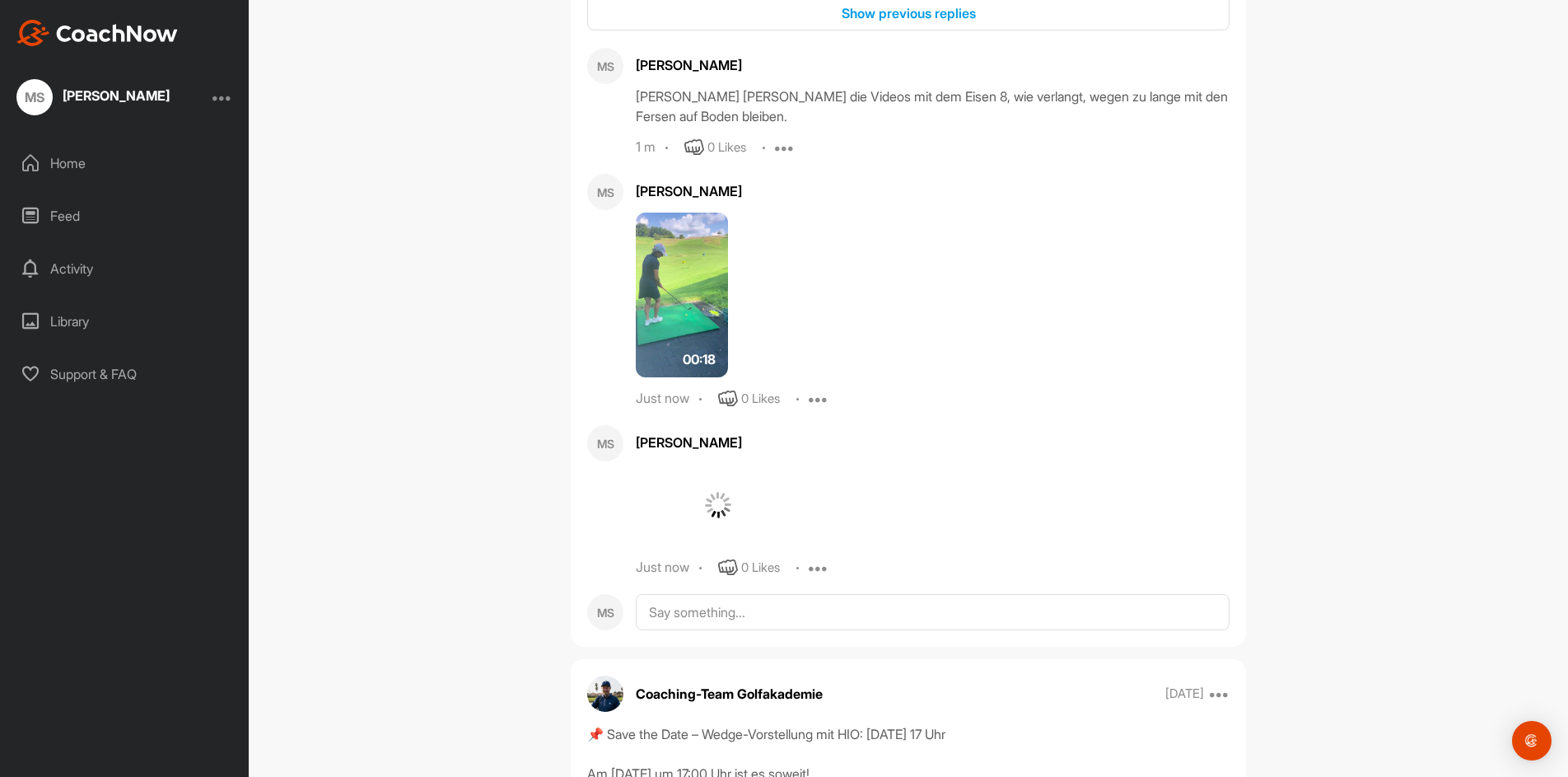
scroll to position [5353, 0]
click at [694, 629] on textarea at bounding box center [932, 611] width 594 height 36
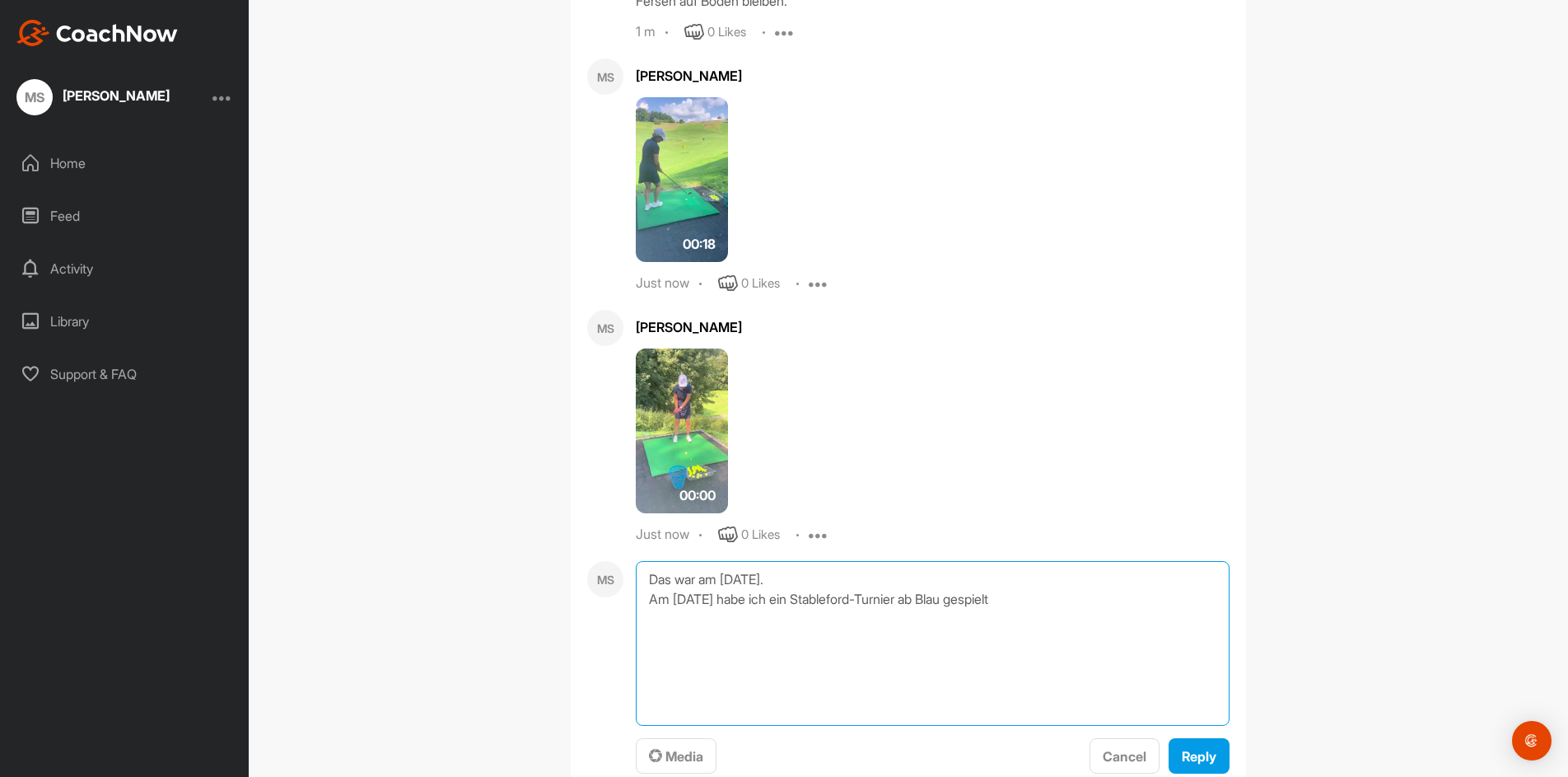
scroll to position [5518, 0]
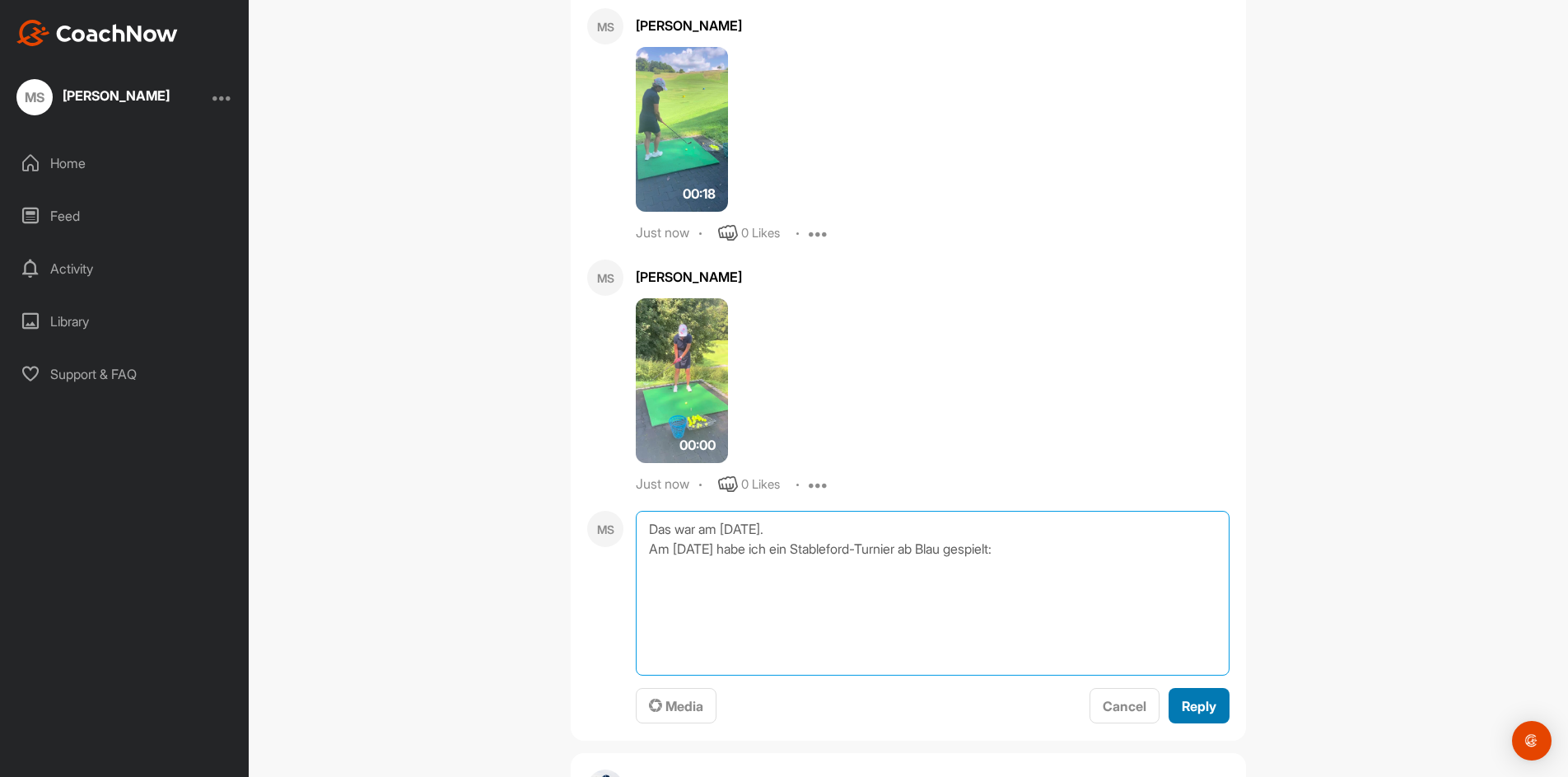
type textarea "Das war am Freitag. Am Samstag habe ich ein Stableford-Turnier ab Blau gespielt:"
click at [1190, 714] on span "Reply" at bounding box center [1199, 706] width 34 height 17
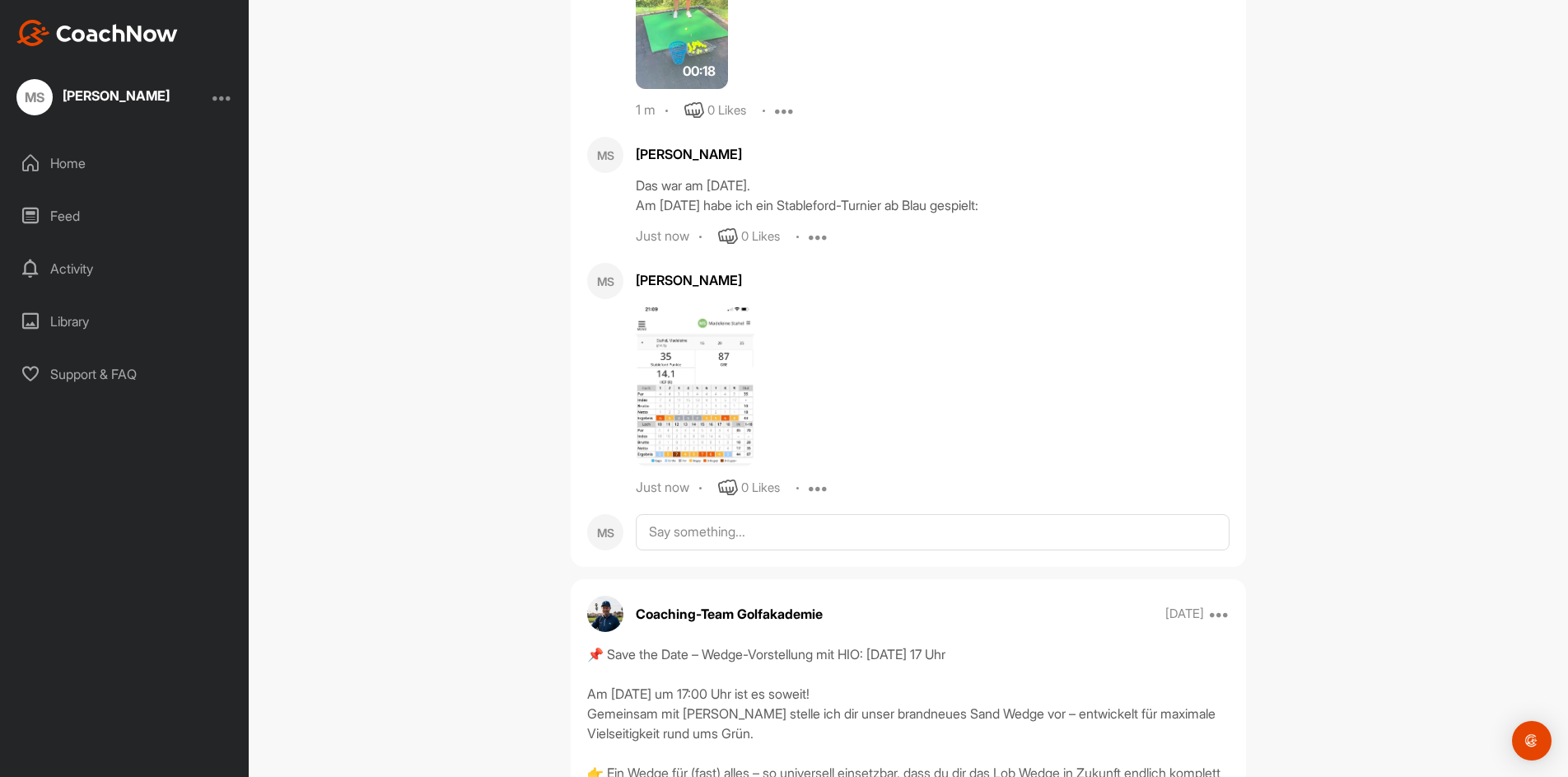
scroll to position [5518, 0]
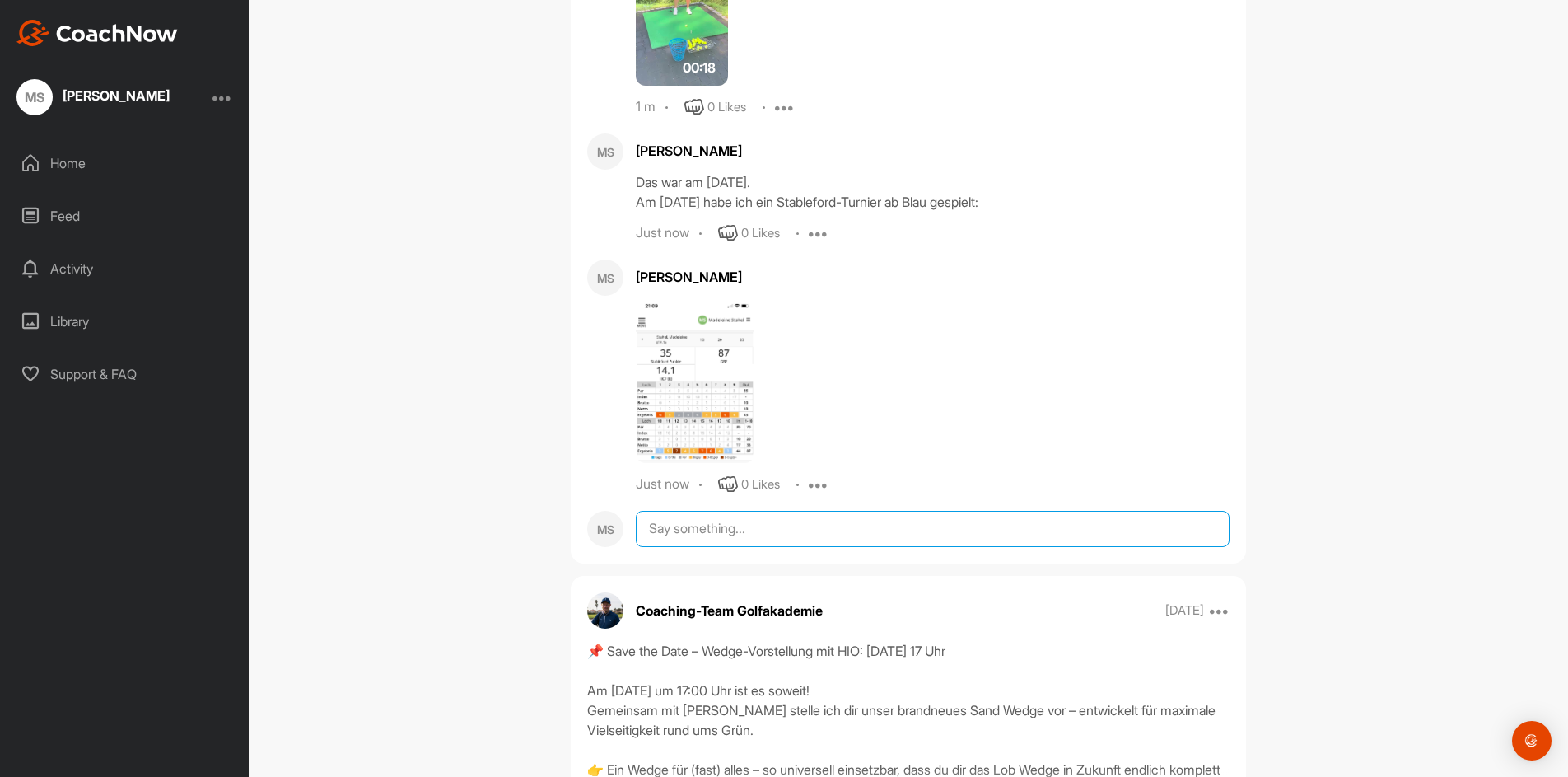
click at [683, 534] on textarea at bounding box center [932, 528] width 594 height 36
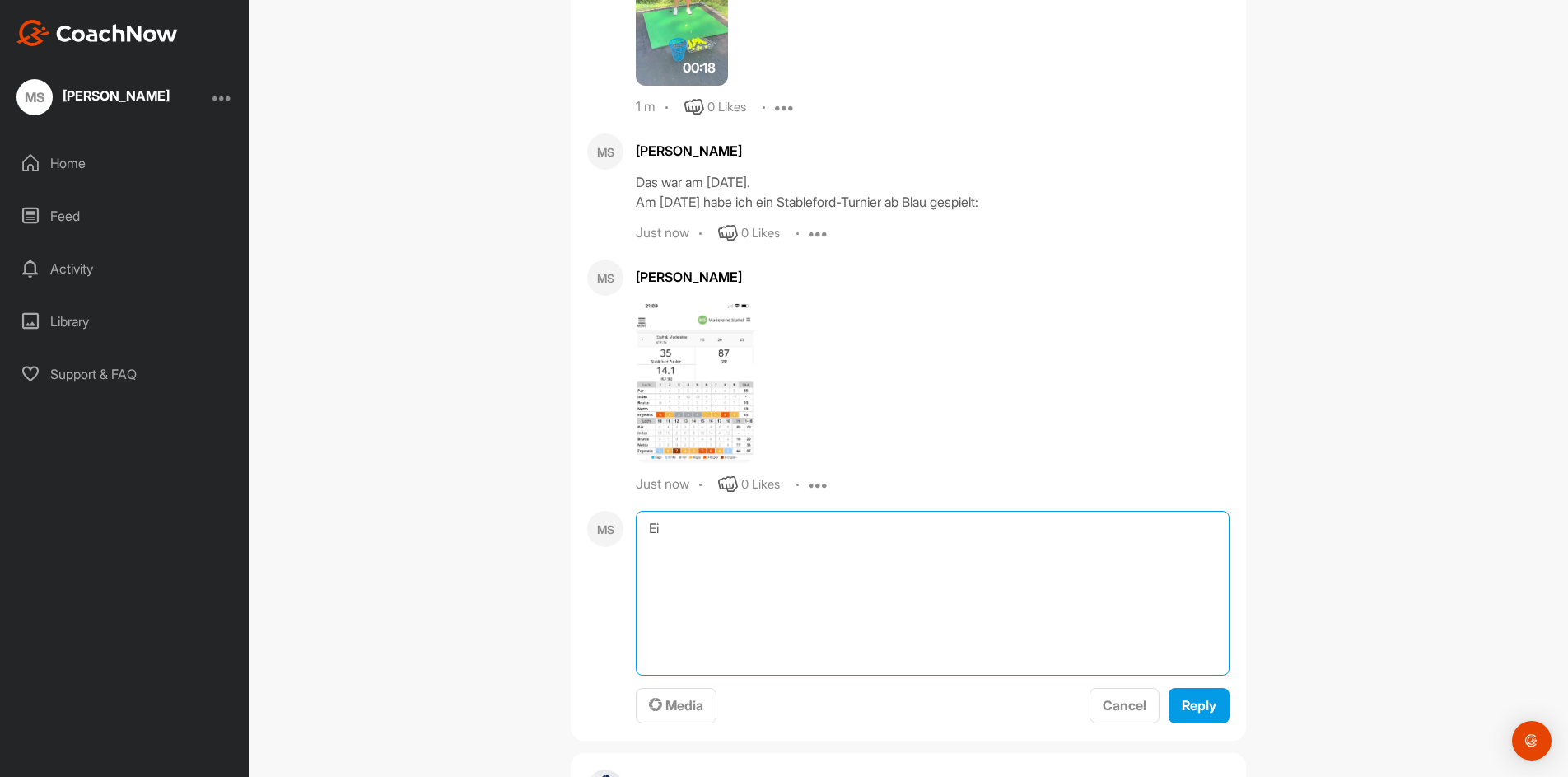
type textarea "E"
type textarea "F"
type textarea "E"
click at [1070, 532] on textarea "Das Kurzspiel hat hervorragend funktioniert, aber die langen Schläge haben gewa…" at bounding box center [932, 592] width 594 height 165
click at [956, 560] on textarea "Das Kurzspiel hat hervorragend funktioniert, aber die langen Schläge (Driver/Ho…" at bounding box center [932, 592] width 594 height 165
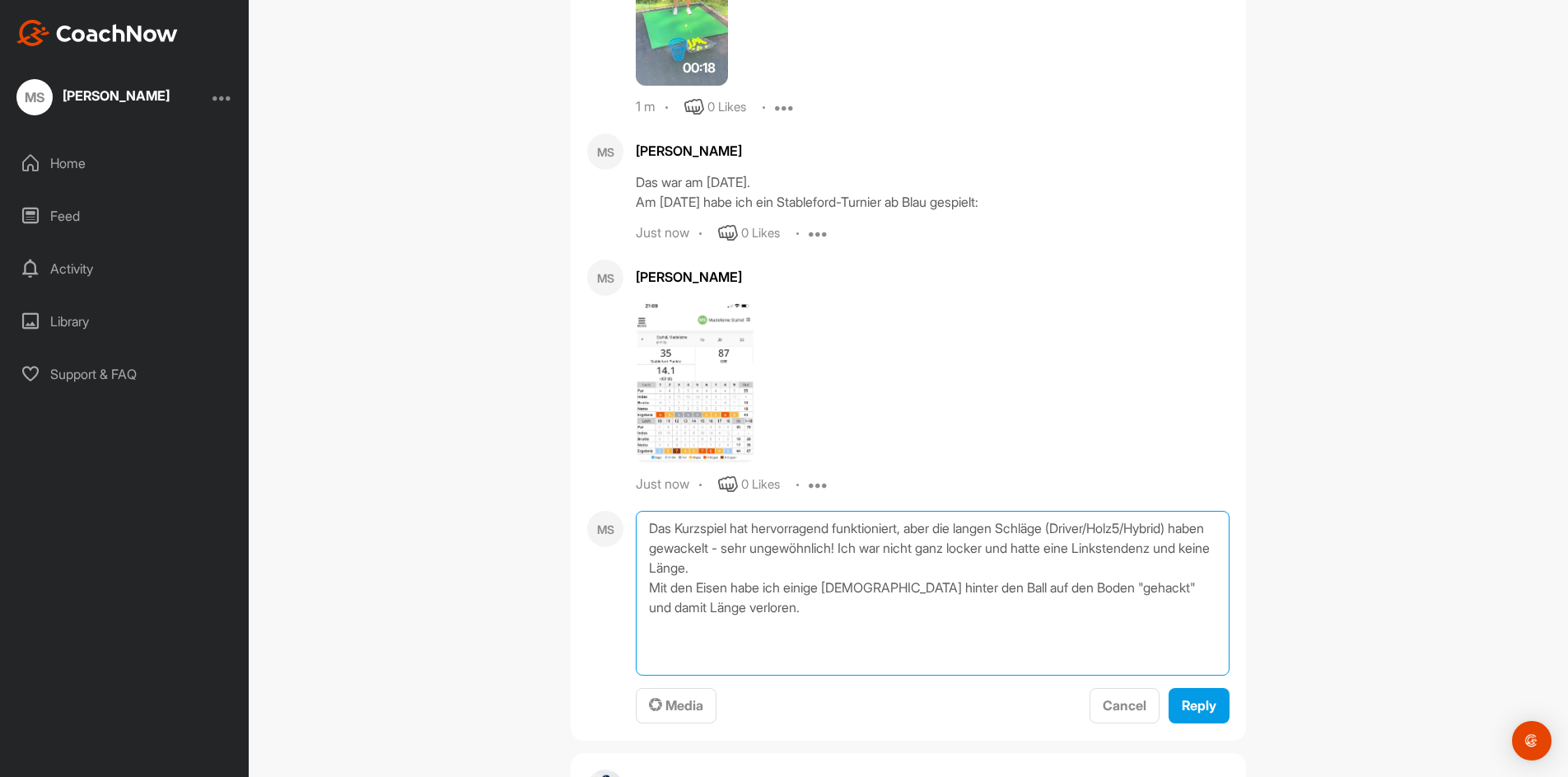
click at [1001, 552] on textarea "Das Kurzspiel hat hervorragend funktioniert, aber die langen Schläge (Driver/Ho…" at bounding box center [932, 592] width 594 height 165
click at [650, 634] on textarea "Das Kurzspiel hat hervorragend funktioniert, aber die langen Schläge (Driver/Ho…" at bounding box center [932, 592] width 594 height 165
click at [745, 610] on textarea "Das Kurzspiel hat hervorragend funktioniert, aber die langen Schläge (Driver/Ho…" at bounding box center [932, 592] width 594 height 165
click at [958, 534] on textarea "Das Kurzspiel hat hervorragend funktioniert, aber die langen Schläge (Driver/Ho…" at bounding box center [932, 592] width 594 height 165
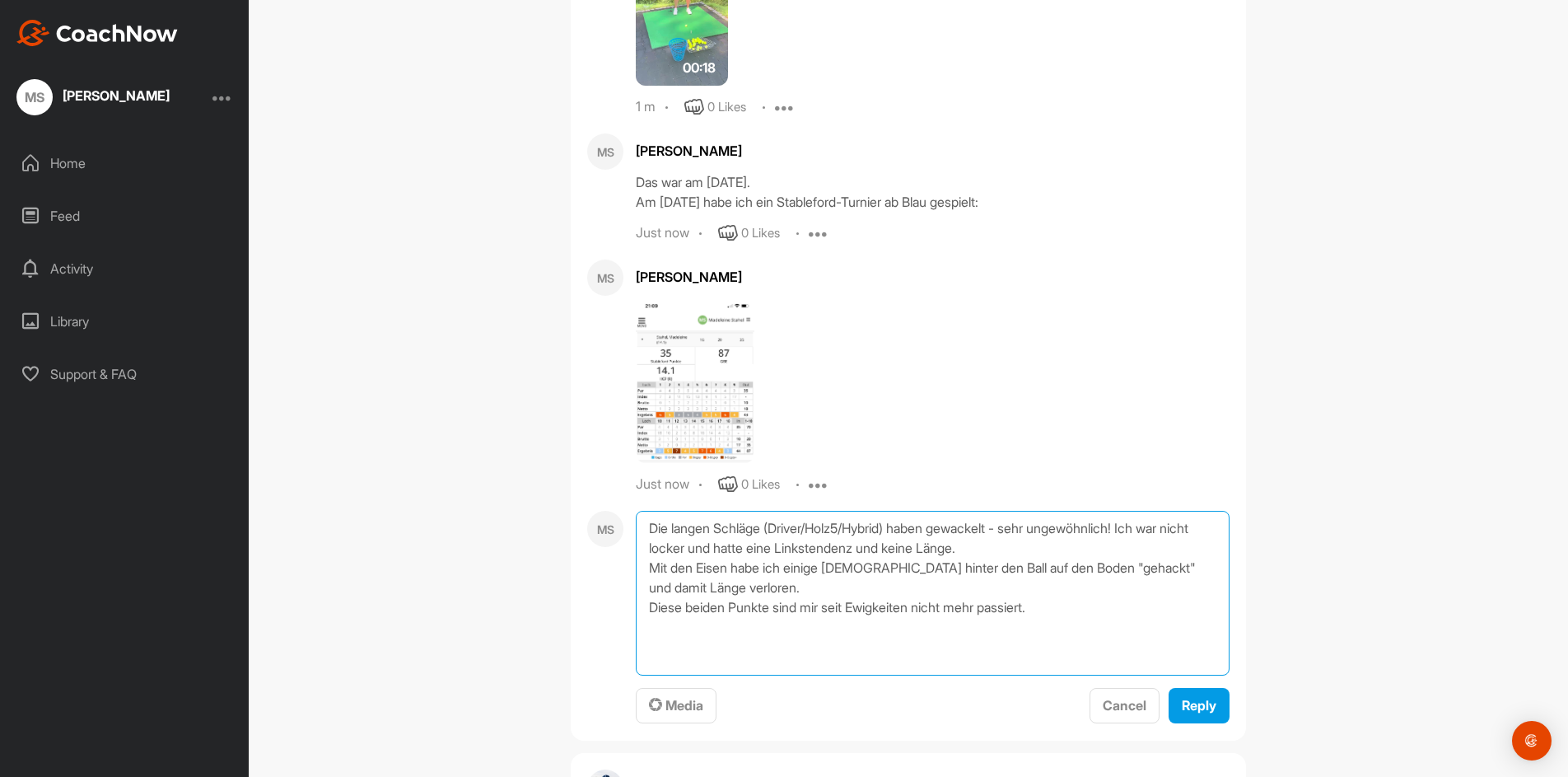
scroll to position [5600, 0]
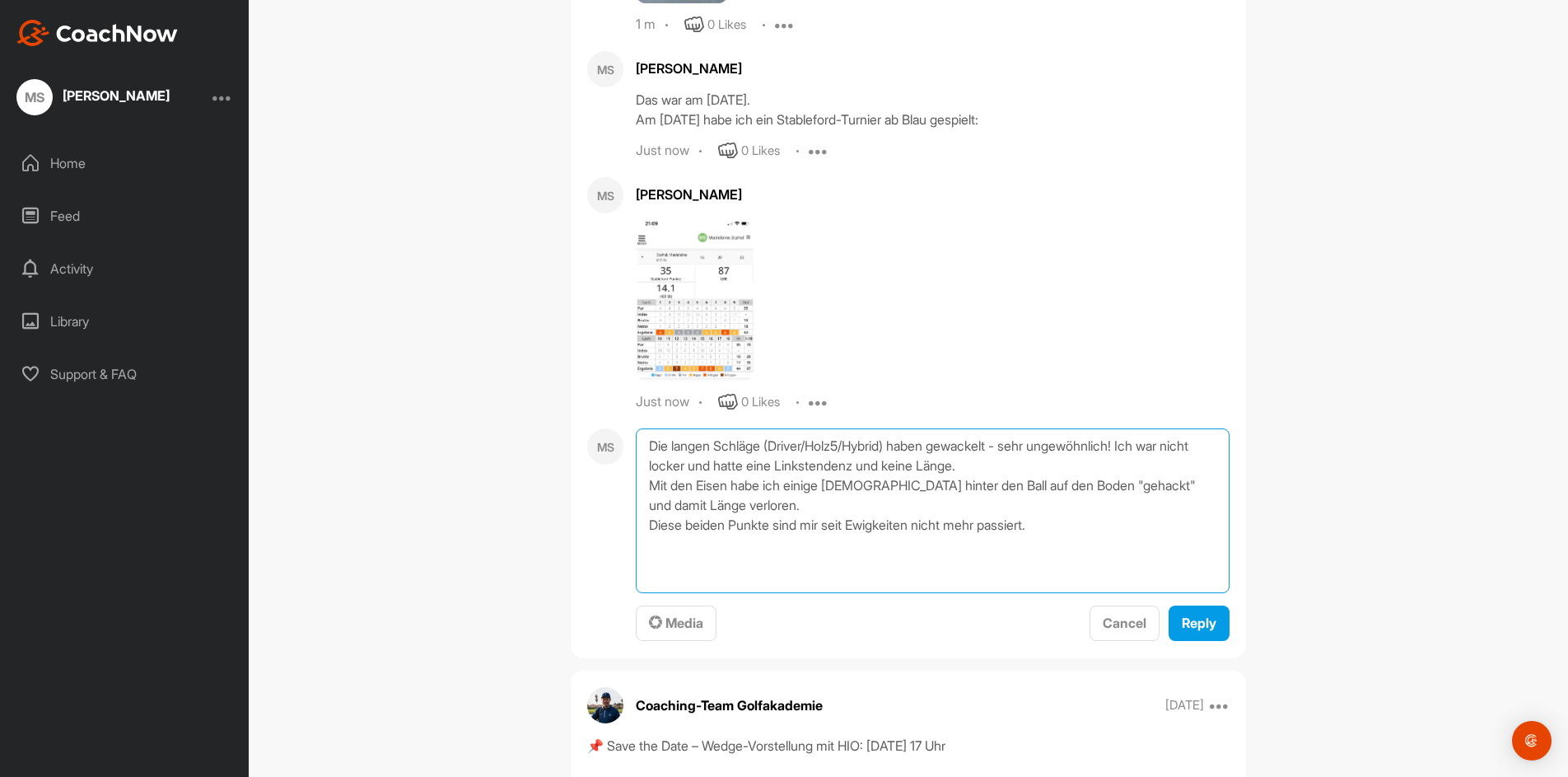
click at [1052, 534] on textarea "Die langen Schläge (Driver/Holz5/Hybrid) haben gewackelt - sehr ungewöhnlich! I…" at bounding box center [932, 510] width 594 height 165
click at [1062, 548] on textarea "Die langen Schläge (Driver/Holz5/Hybrid) haben gewackelt - sehr ungewöhnlich! I…" at bounding box center [932, 510] width 594 height 165
click at [823, 575] on textarea "Die langen Schläge (Driver/Holz5/Hybrid) haben gewackelt - sehr ungewöhnlich! I…" at bounding box center [932, 510] width 594 height 165
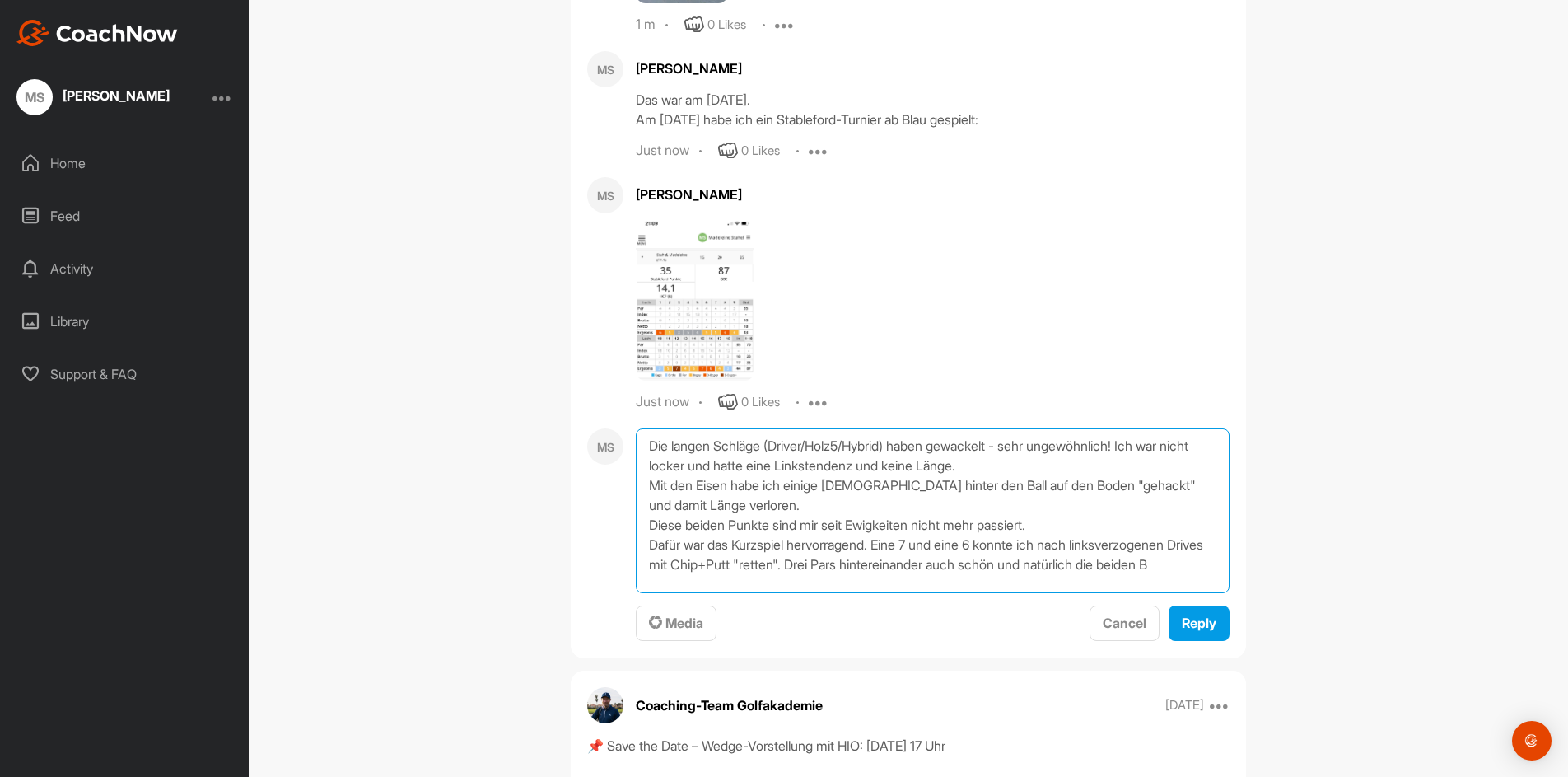
scroll to position [1, 0]
click at [797, 589] on textarea "Die langen Schläge (Driver/Holz5/Hybrid) haben gewackelt - sehr ungewöhnlich! I…" at bounding box center [932, 510] width 594 height 165
click at [886, 592] on textarea "Die langen Schläge (Driver/Holz5/Hybrid) haben gewackelt - sehr ungewöhnlich! I…" at bounding box center [932, 510] width 594 height 165
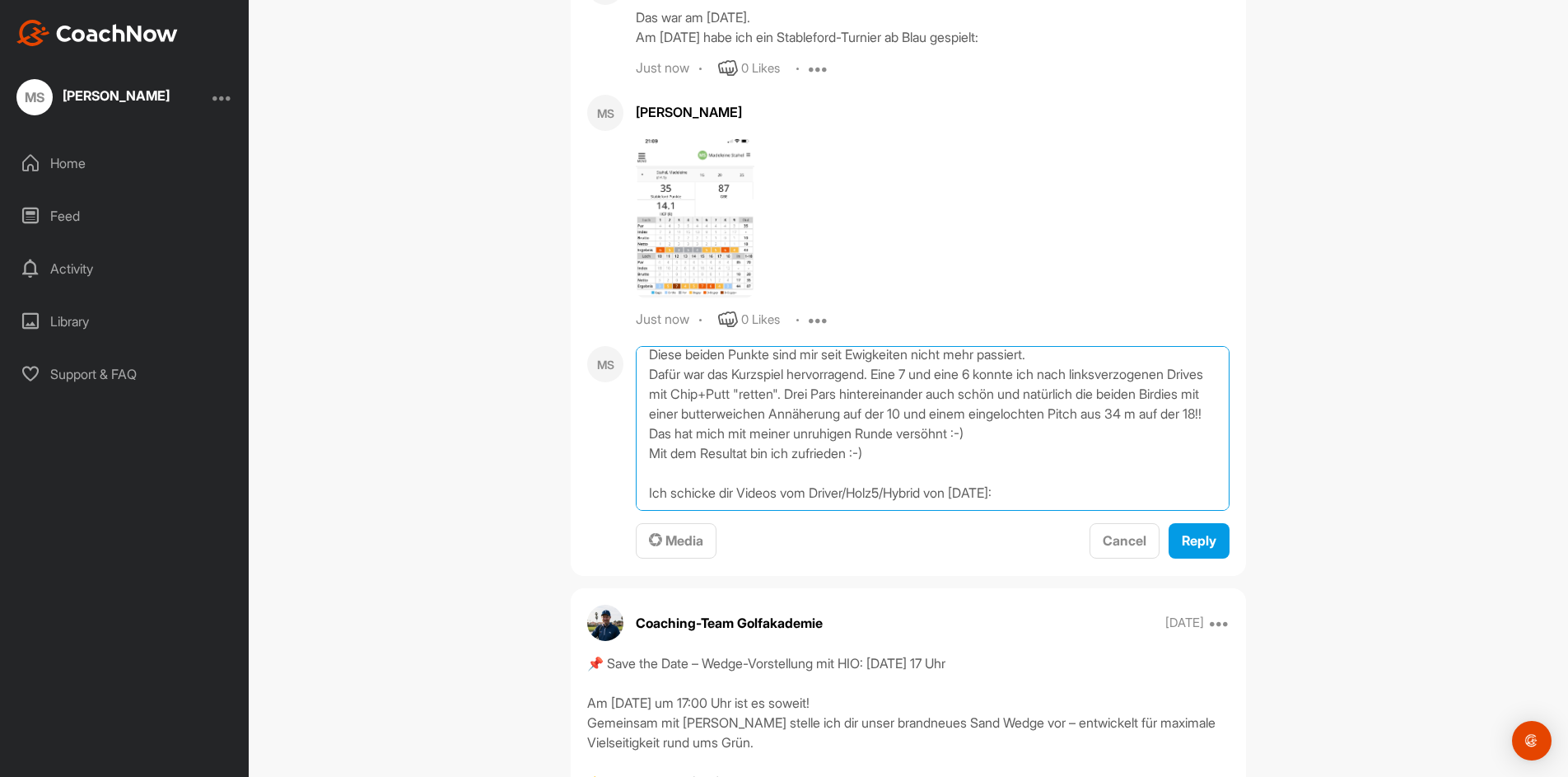
scroll to position [119, 0]
type textarea "Die langen Schläge (Driver/Holz5/Hybrid) haben gewackelt - sehr ungewöhnlich! I…"
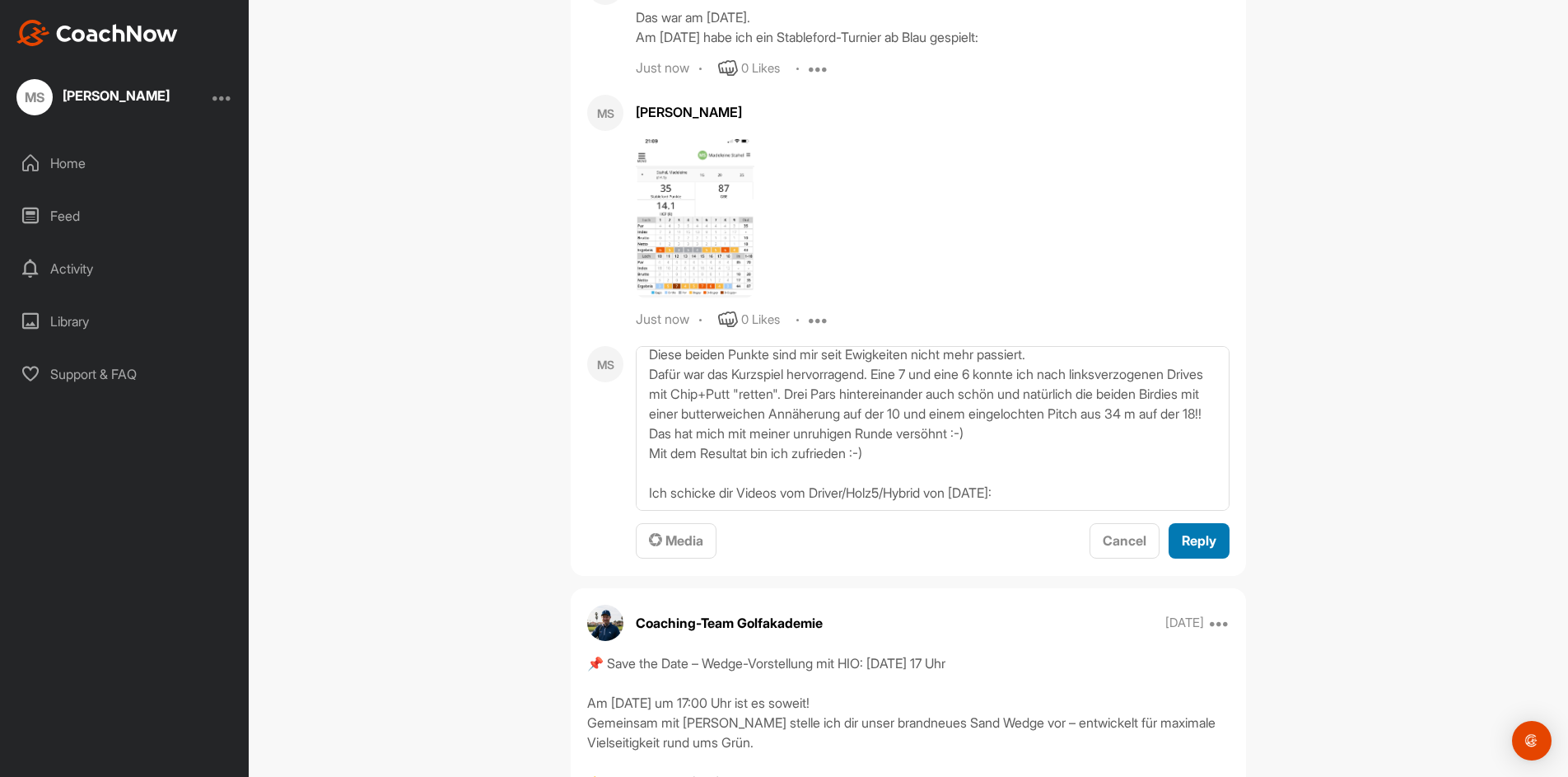
click at [1200, 545] on span "Reply" at bounding box center [1199, 540] width 34 height 17
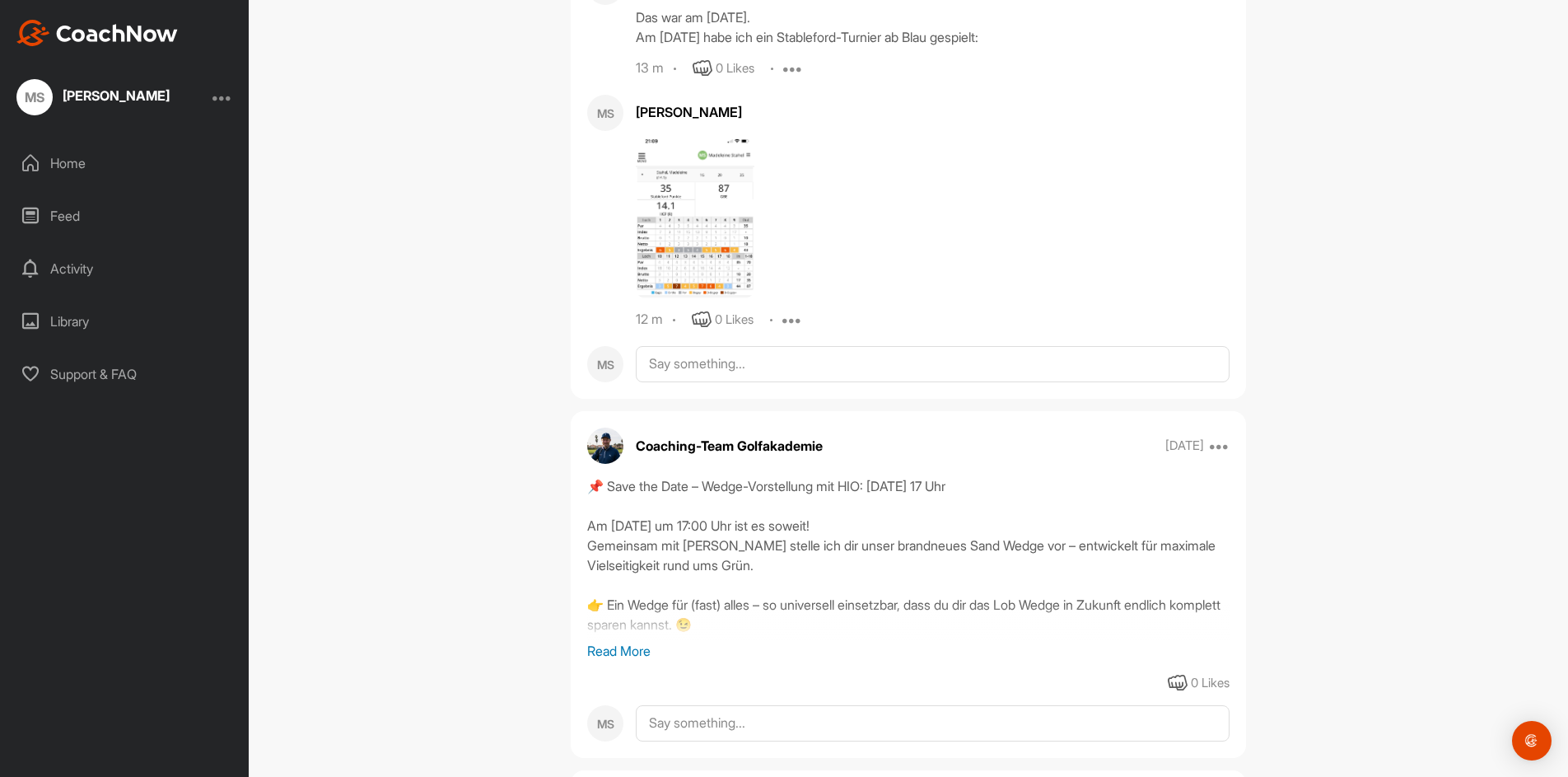
scroll to position [0, 0]
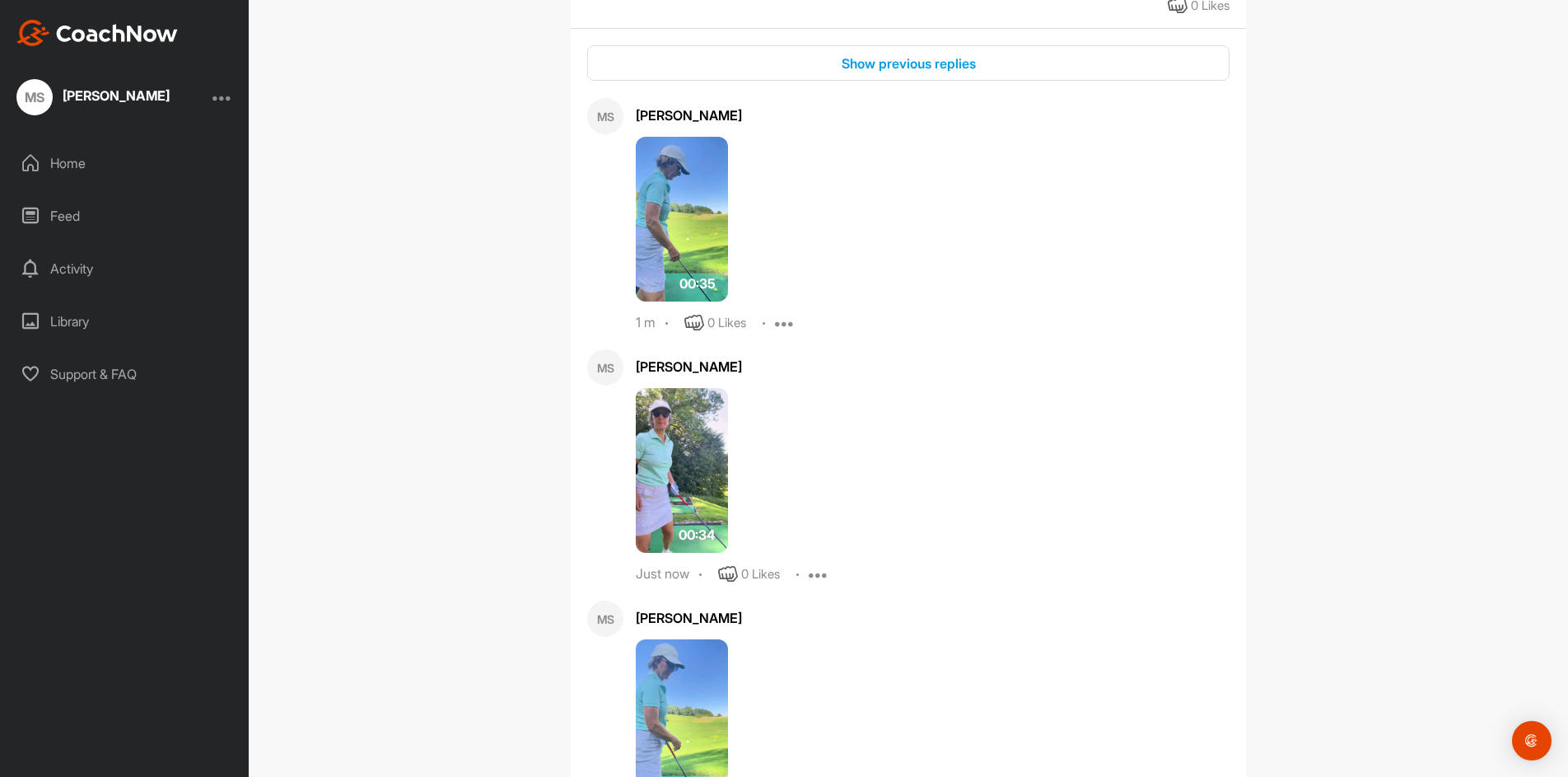
scroll to position [5024, 0]
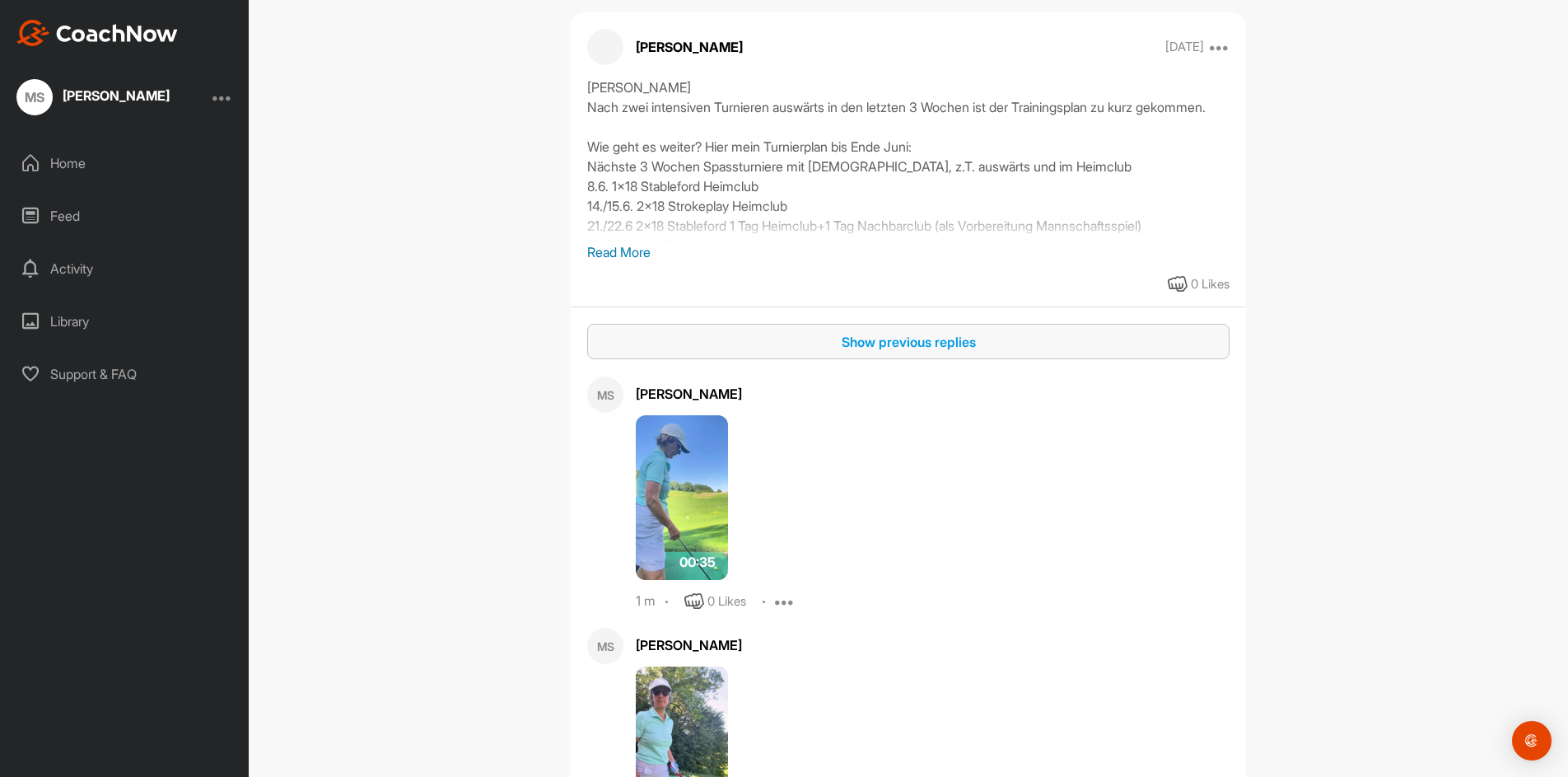
click at [929, 347] on div "Show previous replies" at bounding box center [908, 341] width 616 height 20
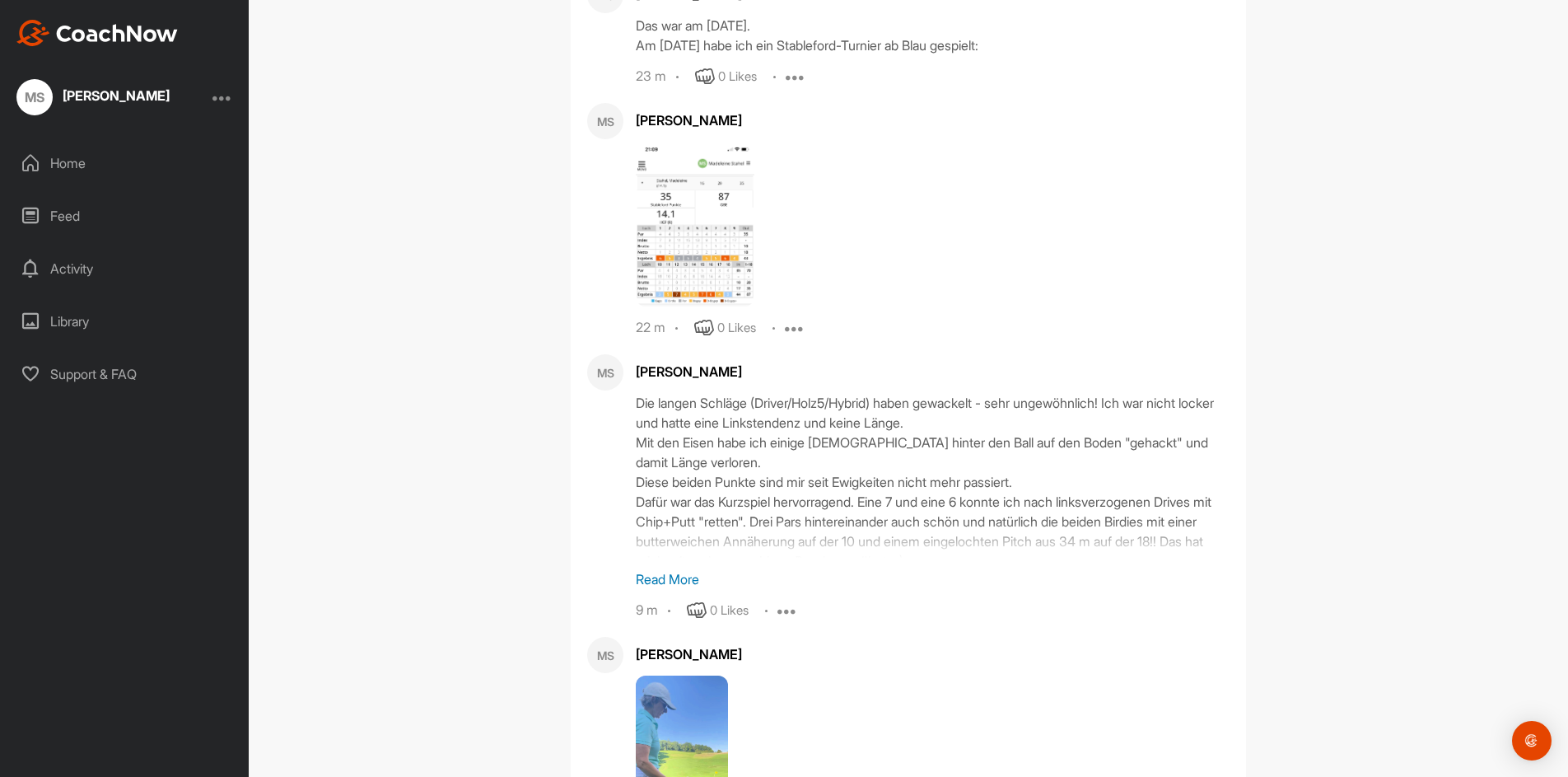
scroll to position [6094, 0]
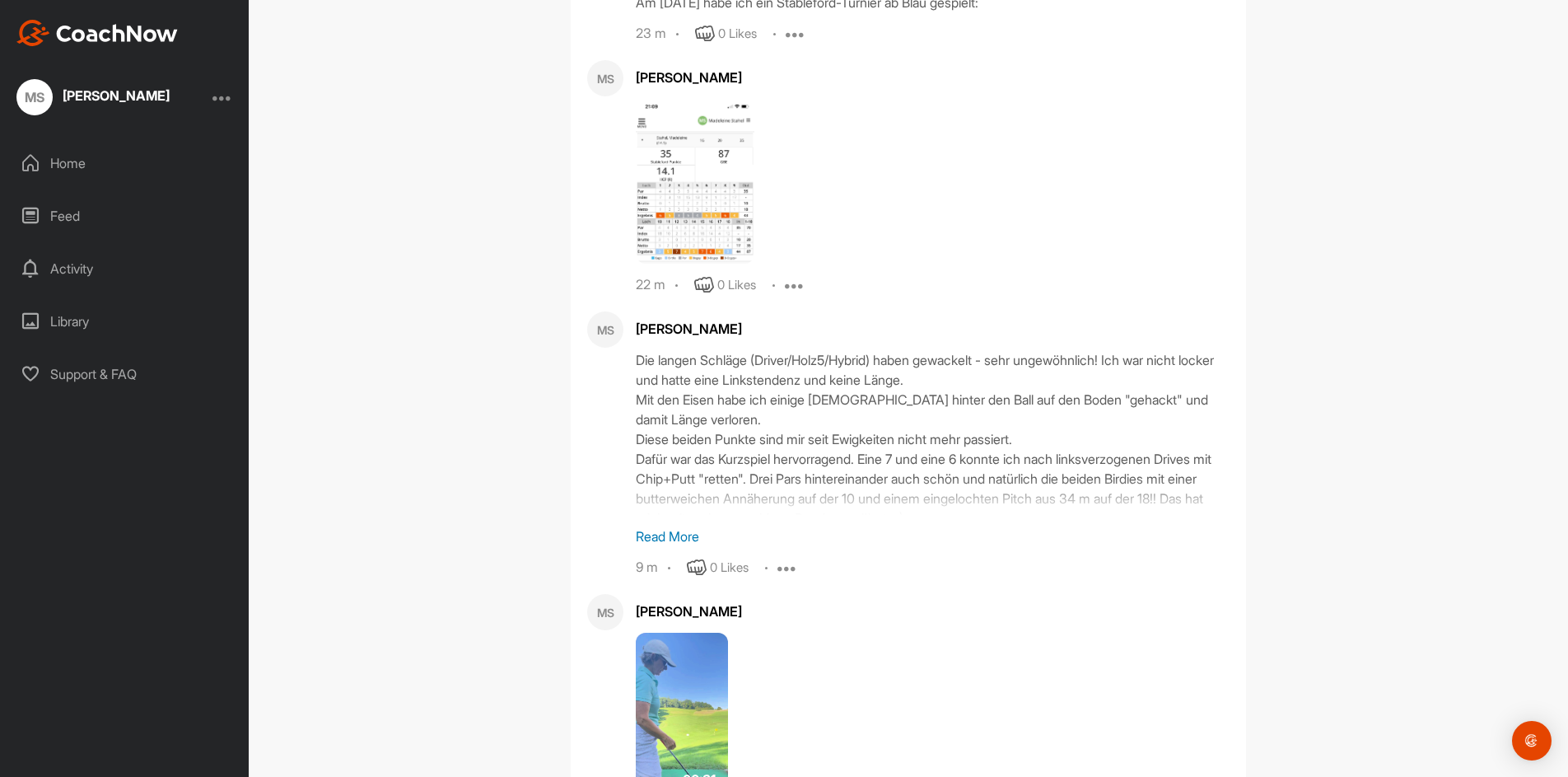
click at [669, 546] on p "Read More" at bounding box center [932, 535] width 594 height 20
click at [669, 515] on div "Die langen Schläge (Driver/Holz5/Hybrid) haben gewackelt - sehr ungewöhnlich! I…" at bounding box center [932, 432] width 594 height 165
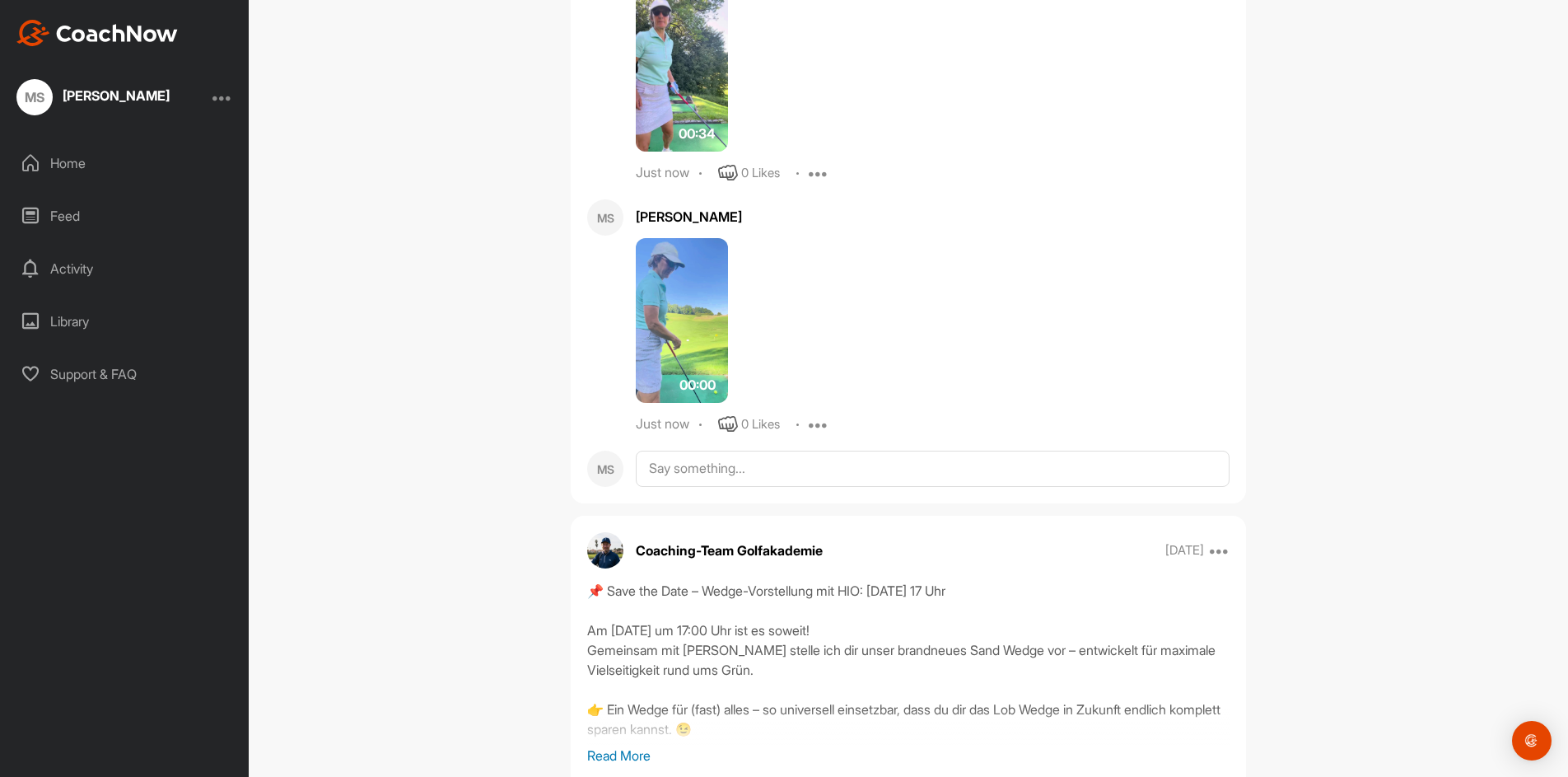
scroll to position [7577, 0]
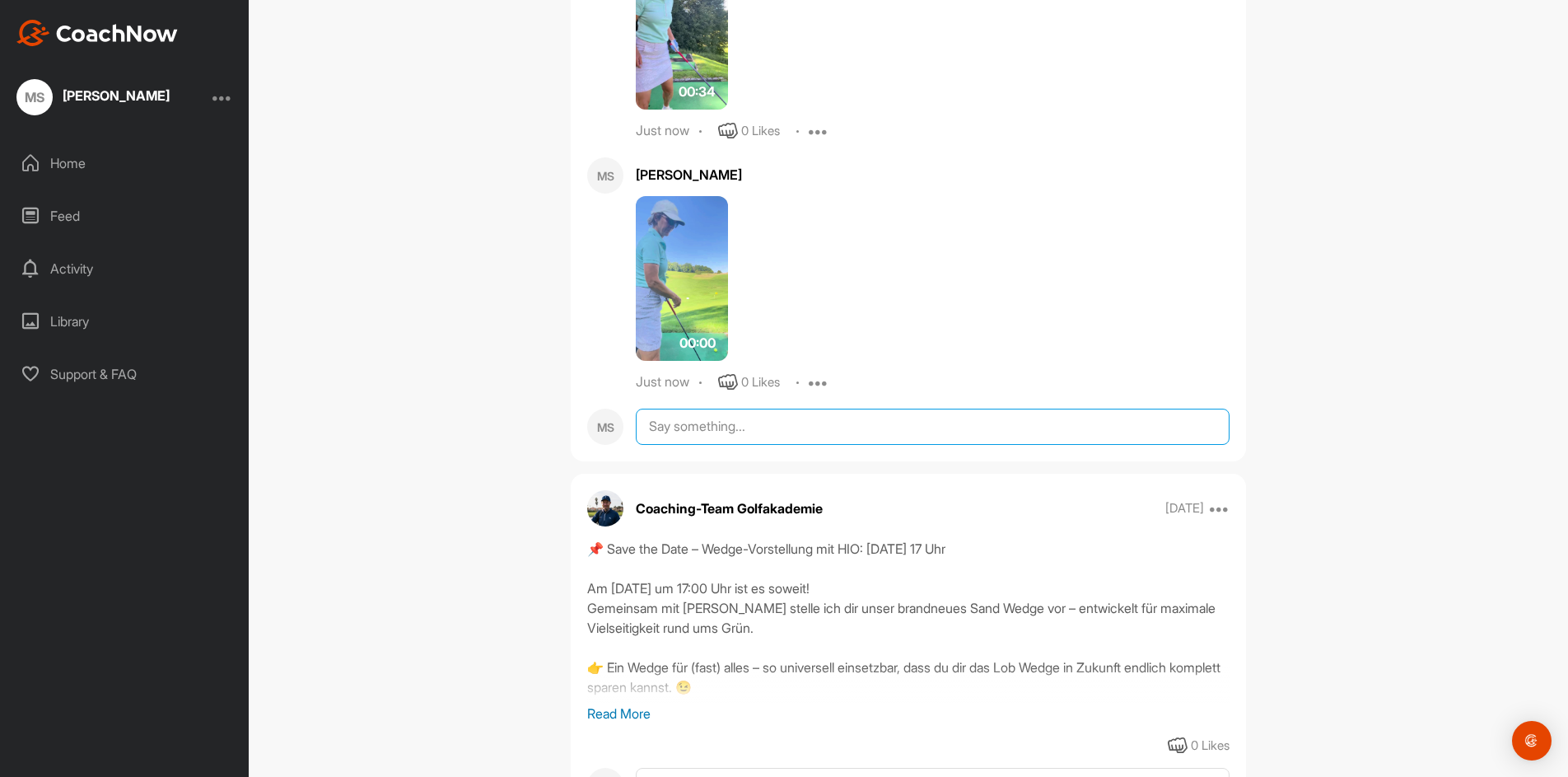
click at [697, 444] on textarea at bounding box center [932, 427] width 594 height 36
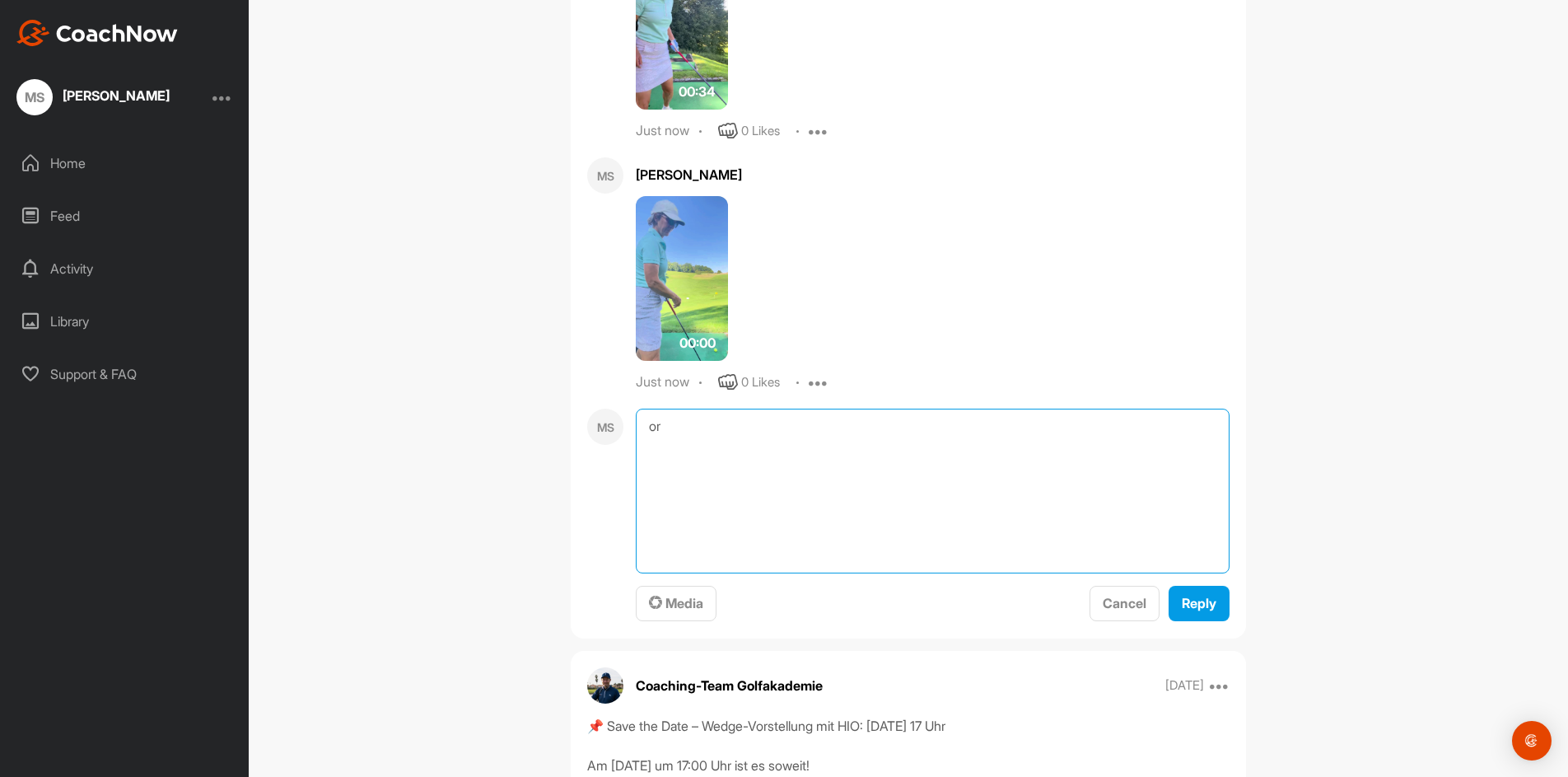
type textarea "o"
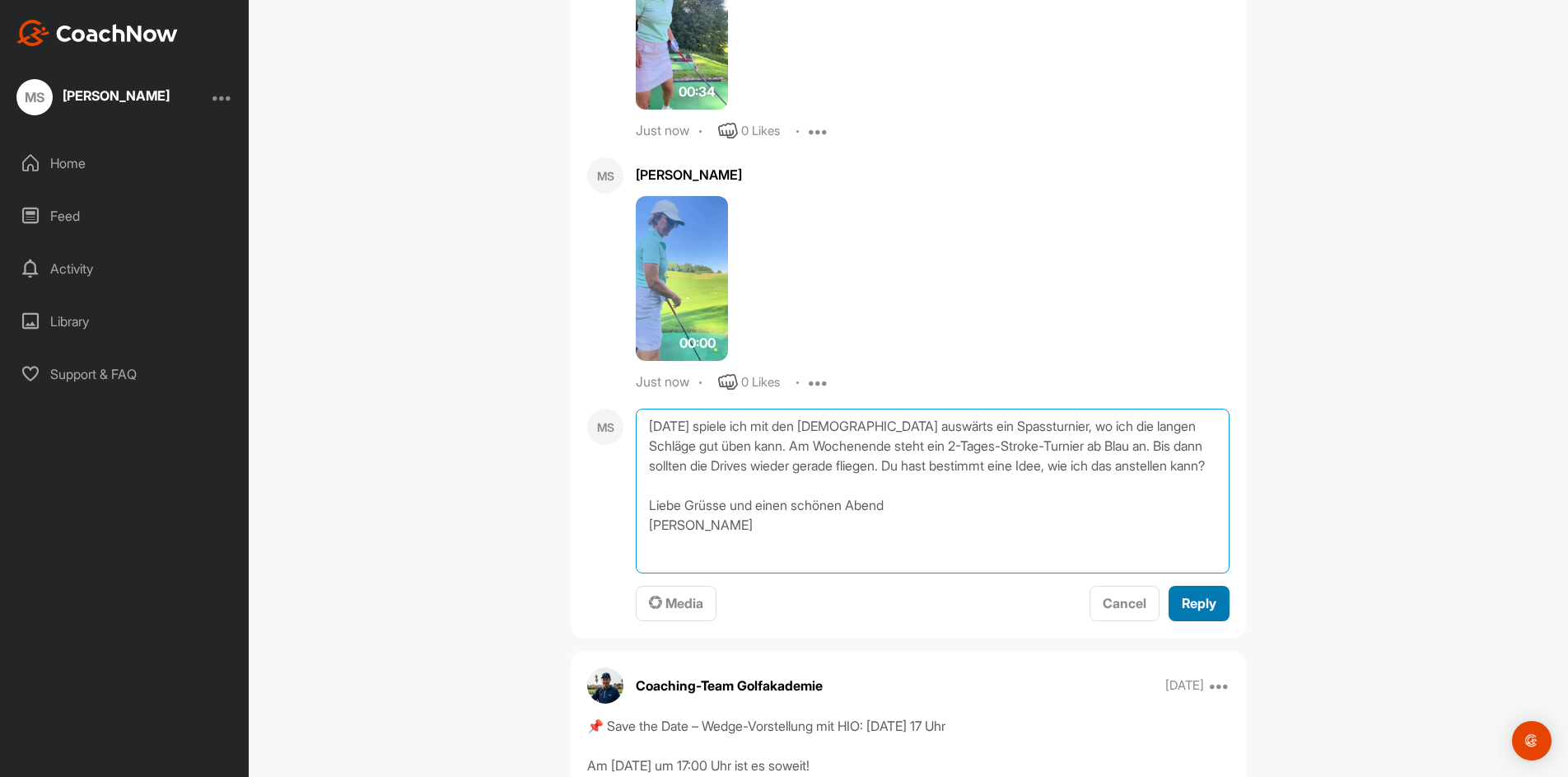
type textarea "Morgen spiele ich mit den Ladies auswärts ein Spassturnier, wo ich die langen S…"
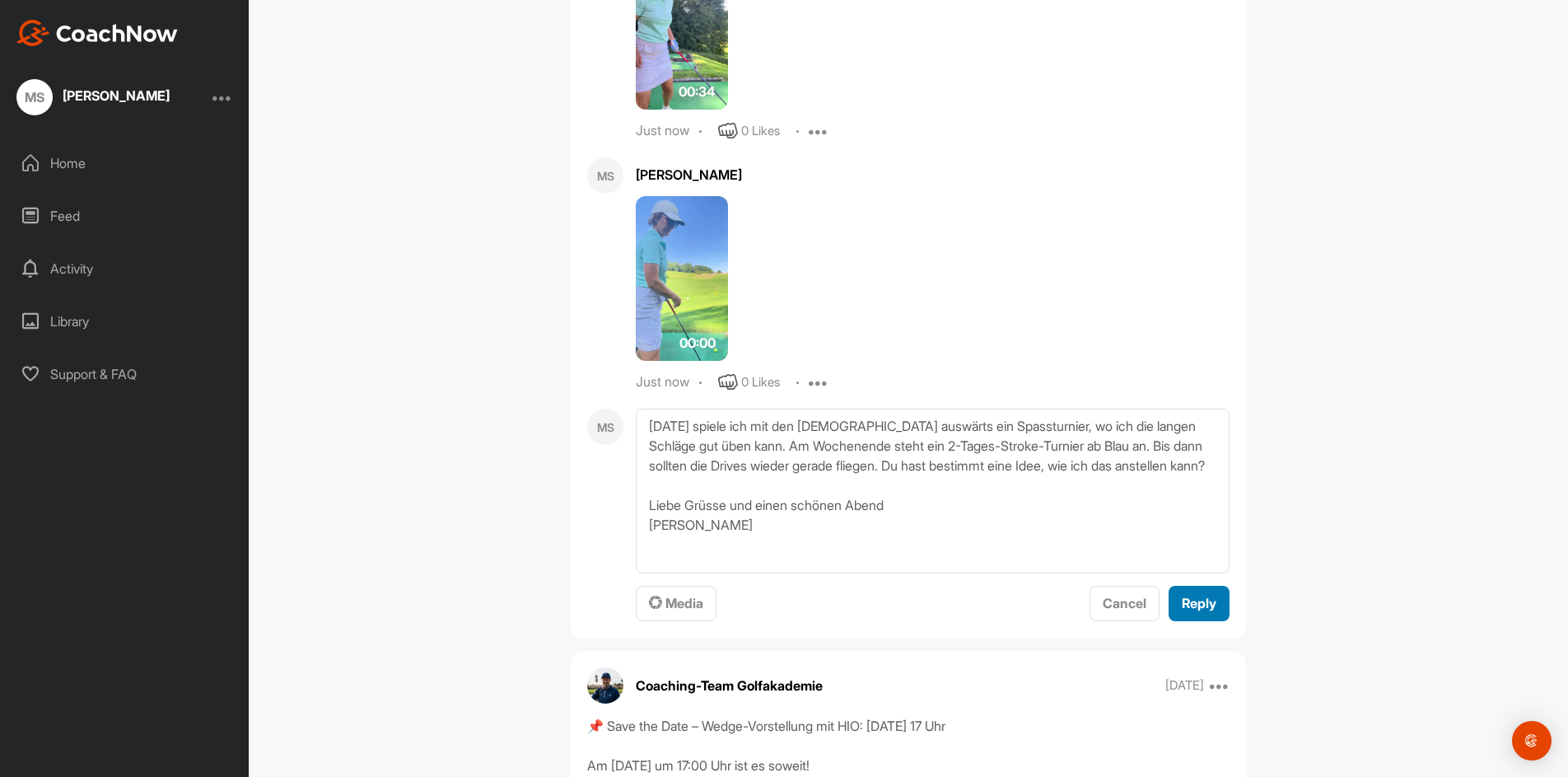
click at [1190, 611] on span "Reply" at bounding box center [1199, 603] width 34 height 17
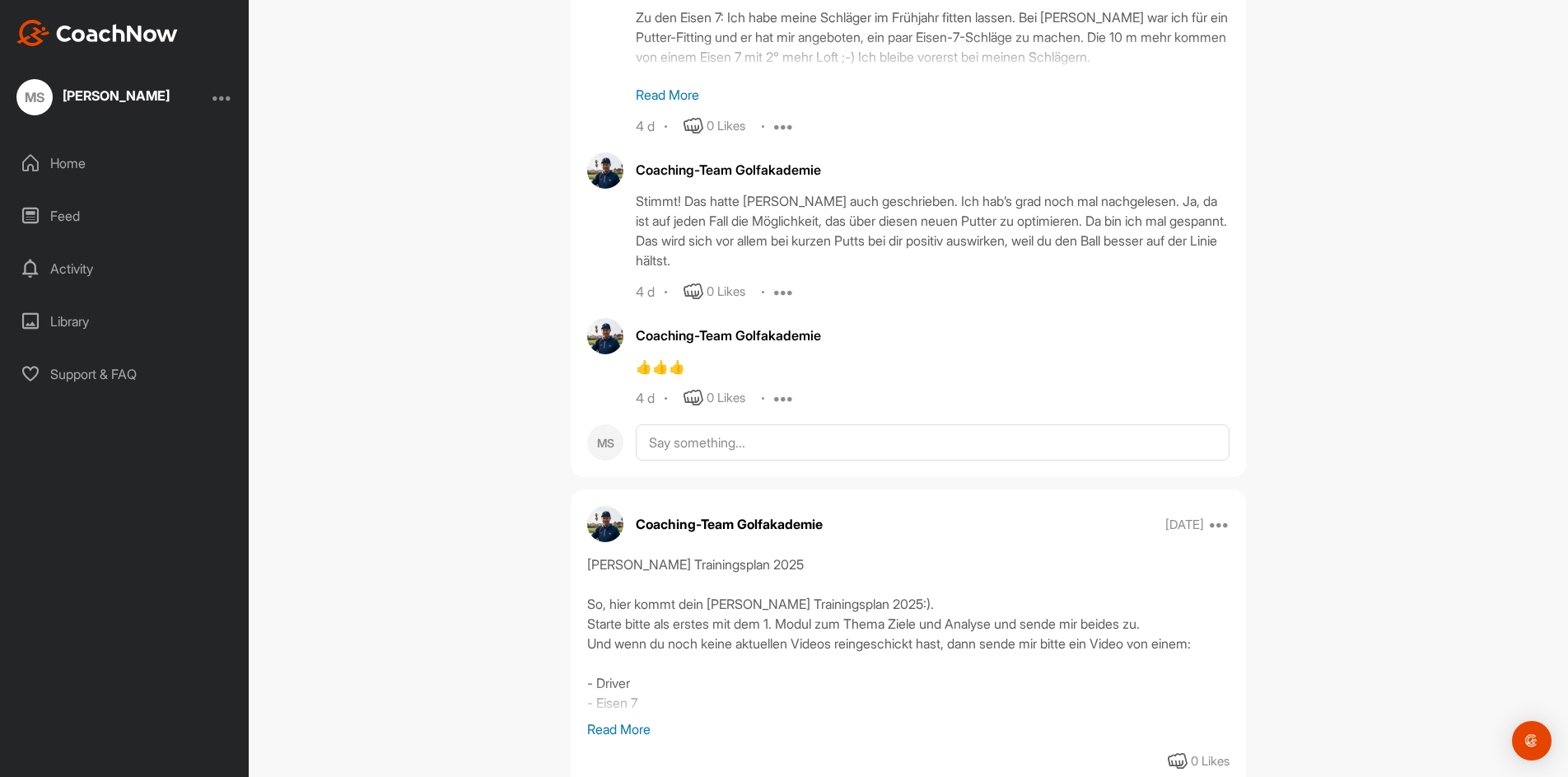
scroll to position [2470, 0]
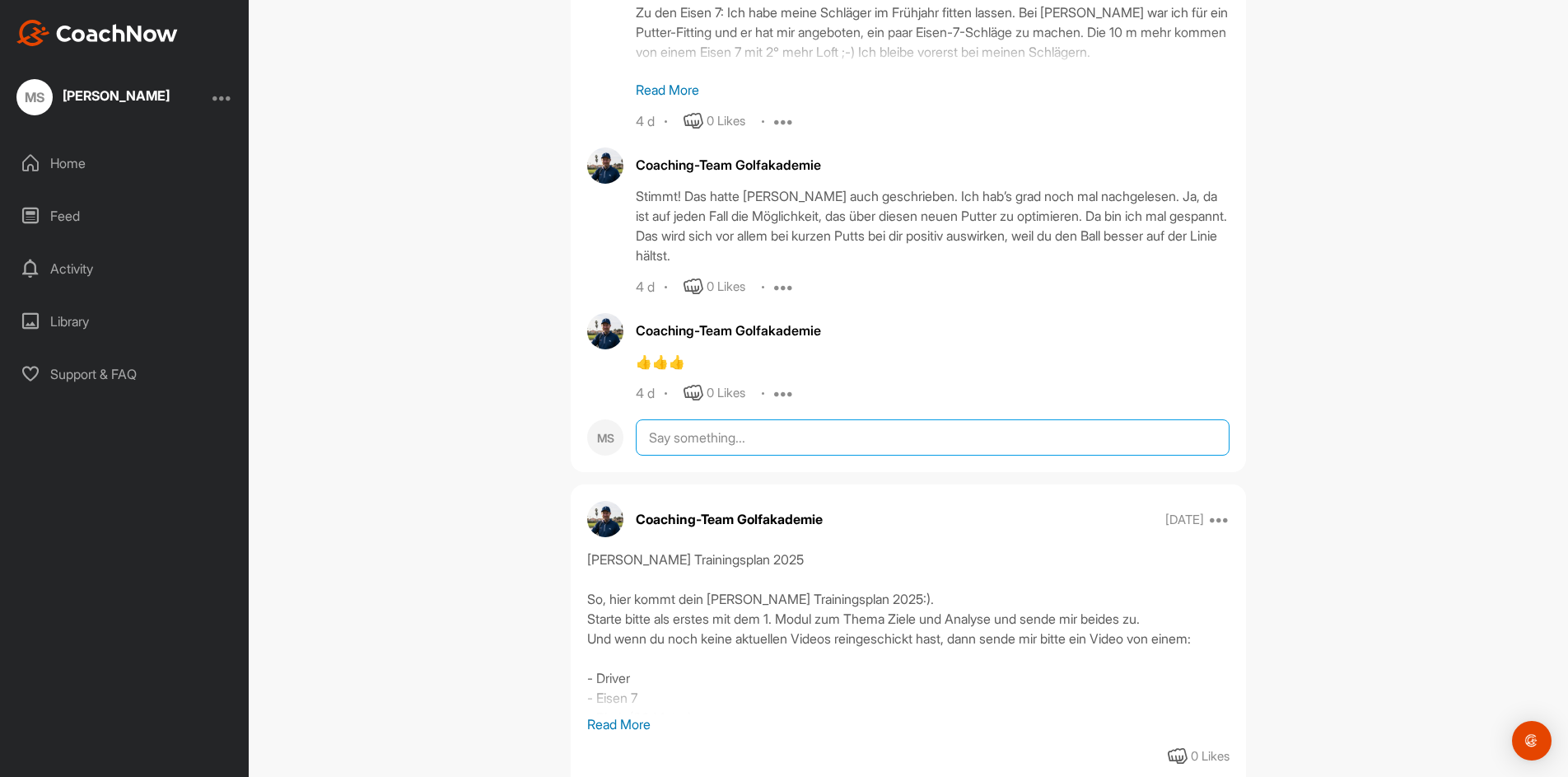
click at [681, 425] on textarea at bounding box center [932, 437] width 594 height 36
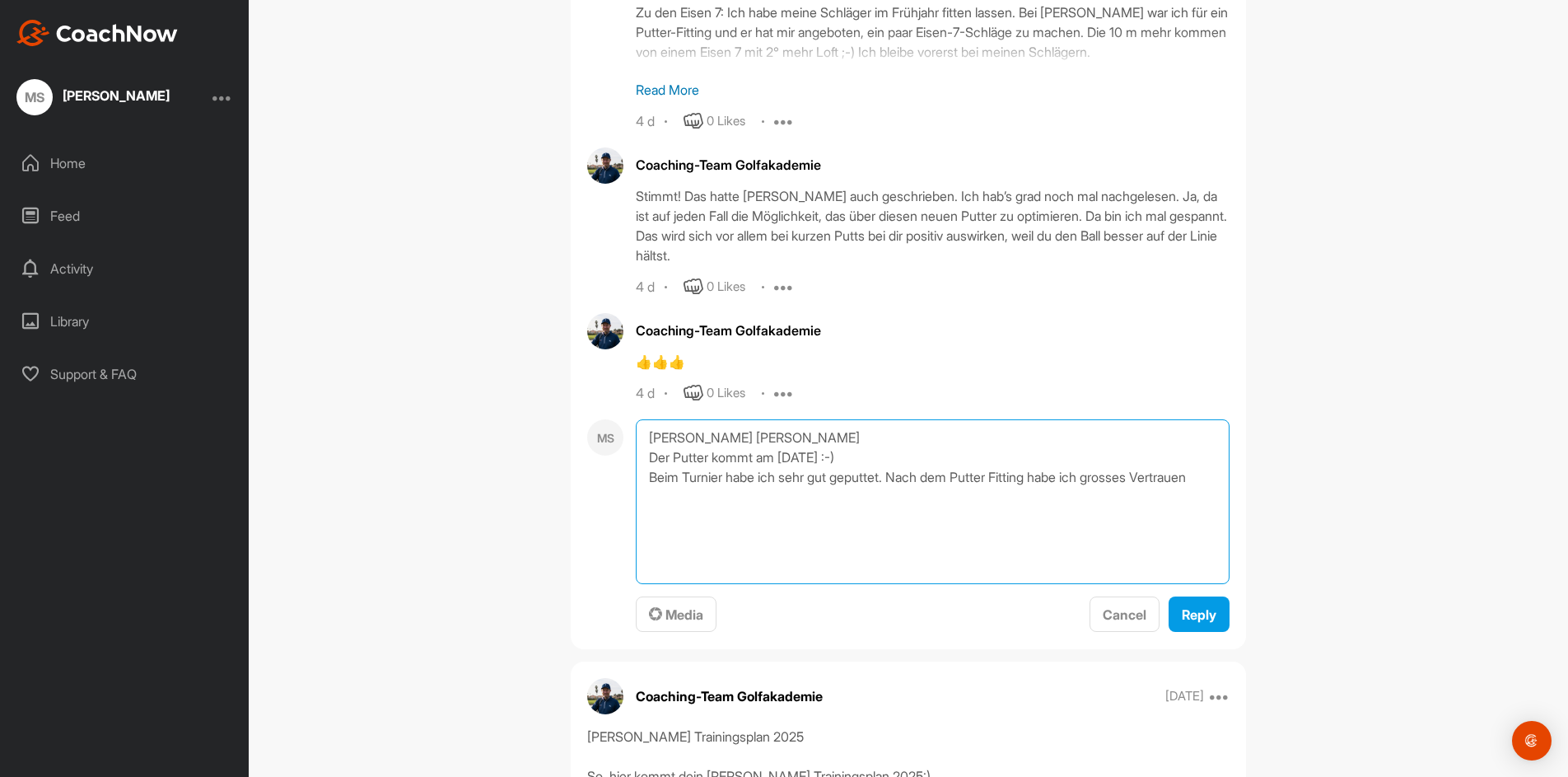
click at [1044, 458] on textarea "Hallo Fabian Der Putter kommt am Donnerstag :-) Beim Turnier habe ich sehr gut …" at bounding box center [932, 501] width 594 height 165
click at [827, 468] on textarea "Hallo Fabian Der Putter kommt am Donnerstag :-) habe ich grosses Vertrauen" at bounding box center [932, 501] width 594 height 165
click at [639, 465] on textarea "Hallo Fabian Der Putter kommt am Donnerstag :-) Lieber Gruss Madeleine" at bounding box center [932, 501] width 594 height 165
click at [990, 460] on textarea "Hallo Fabian Der Putter kommt am Donnerstag :-) Werde ihn wohl aber erst nach d…" at bounding box center [932, 501] width 594 height 165
type textarea "Hallo Fabian Der Putter kommt am Donnerstag :-) Werde ihn wohl aber erst nach d…"
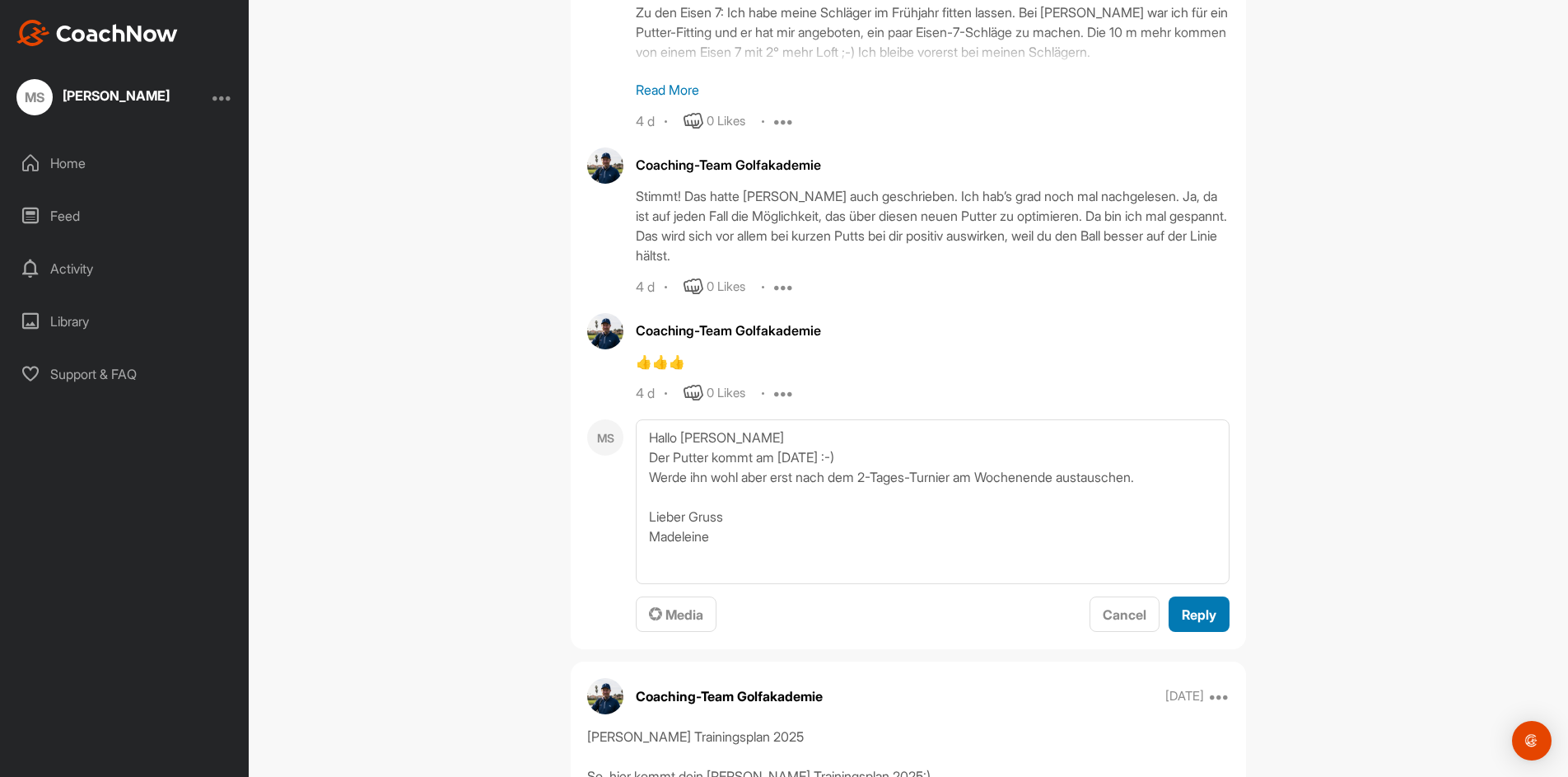
click at [1195, 606] on span "Reply" at bounding box center [1199, 614] width 34 height 17
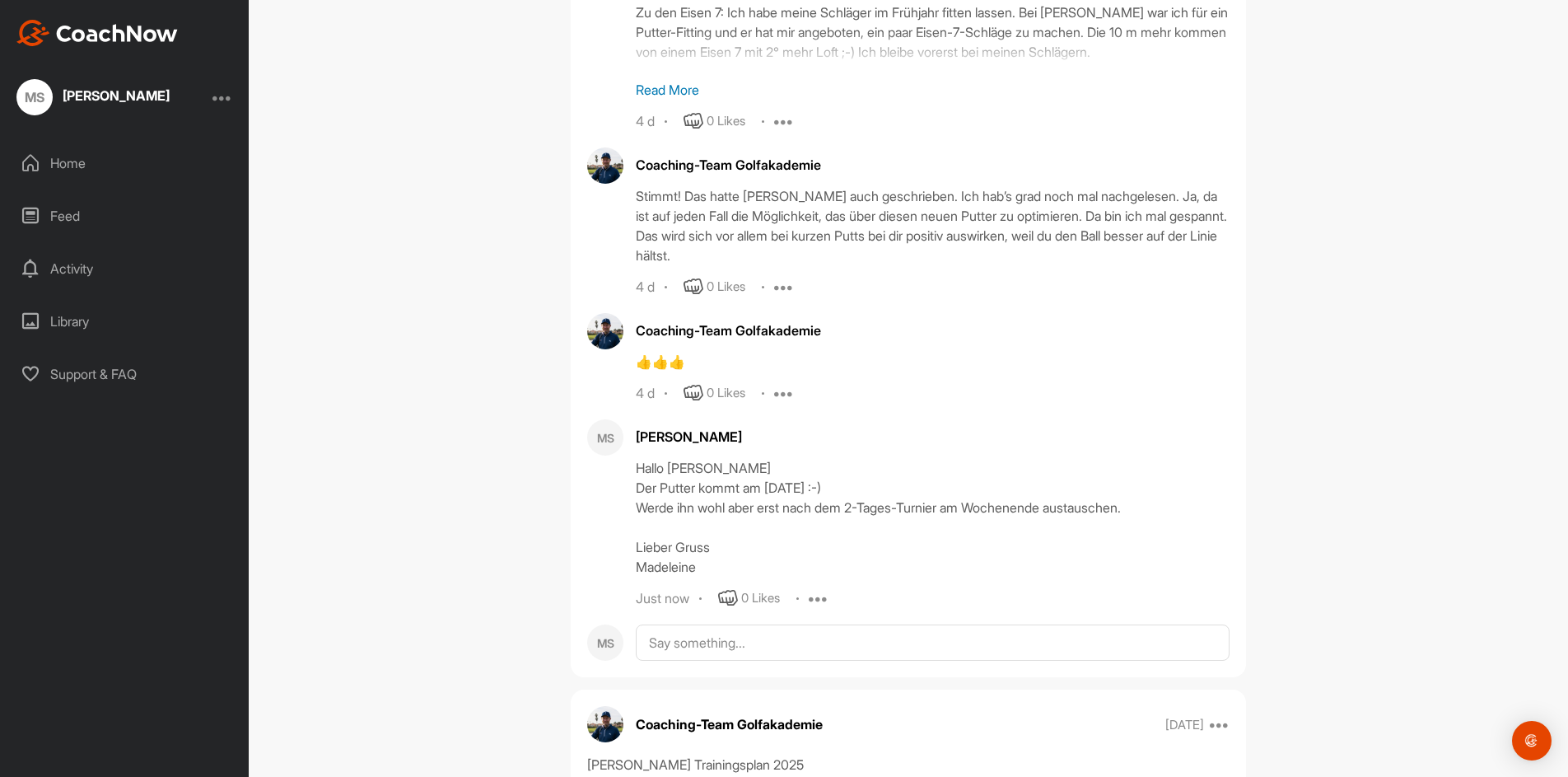
click at [66, 158] on div "Home" at bounding box center [125, 163] width 232 height 41
